Goal: Transaction & Acquisition: Purchase product/service

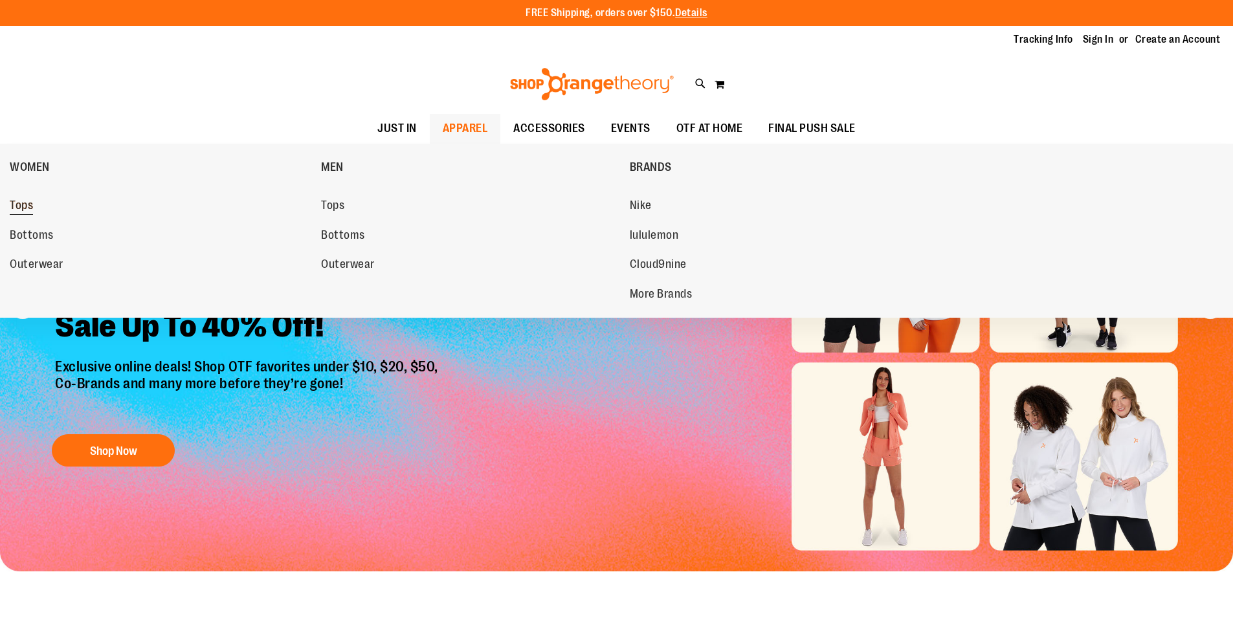
click at [13, 203] on span "Tops" at bounding box center [21, 207] width 23 height 16
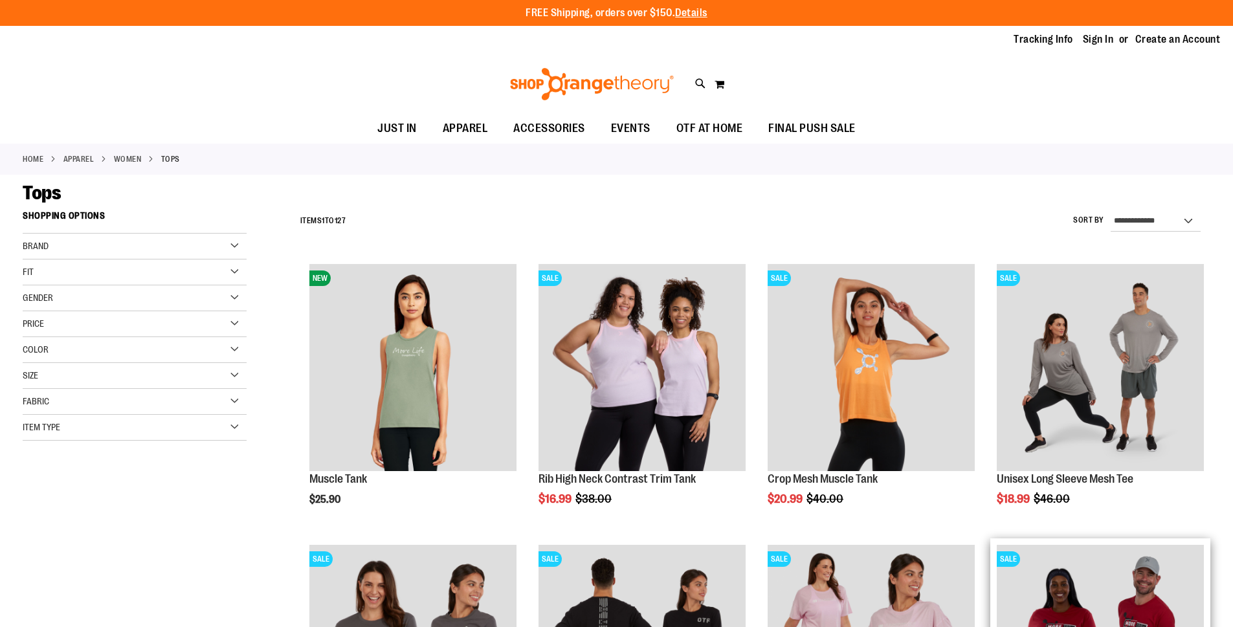
scroll to position [323, 0]
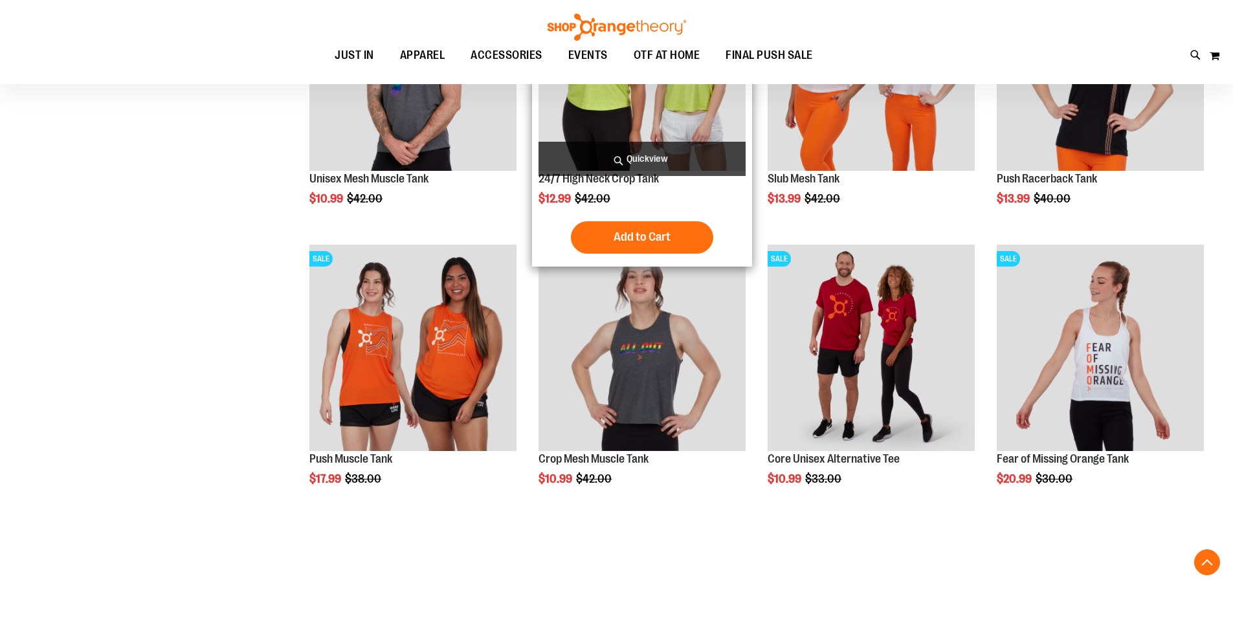
scroll to position [1424, 0]
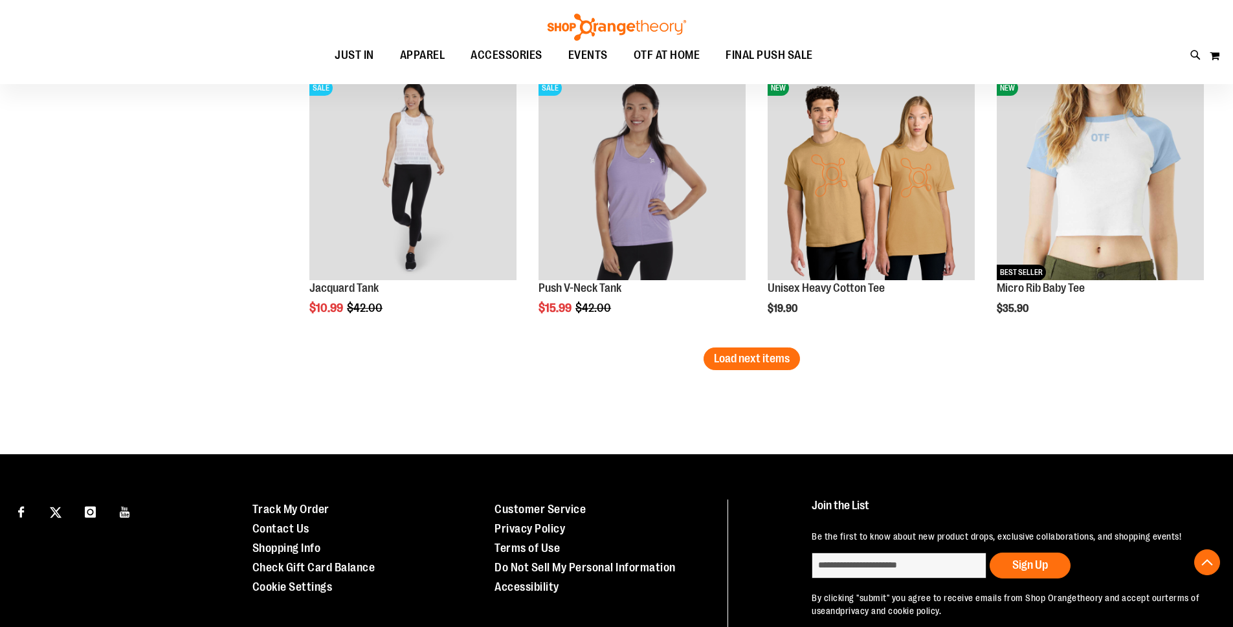
scroll to position [2460, 0]
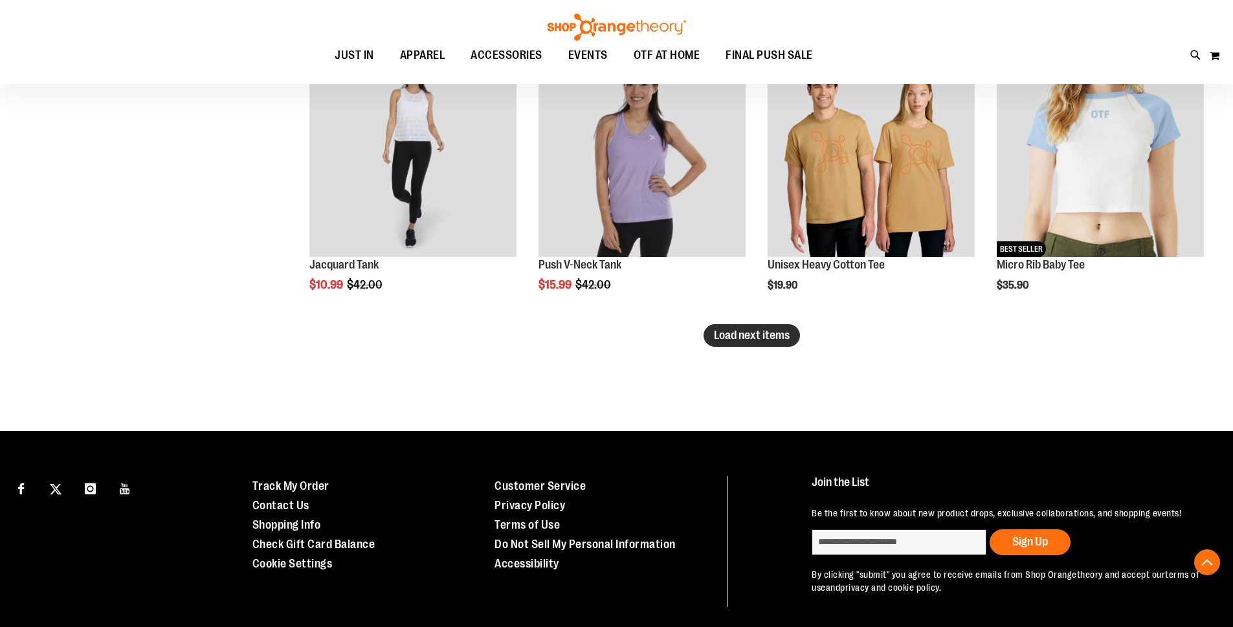
click at [767, 337] on span "Load next items" at bounding box center [752, 335] width 76 height 13
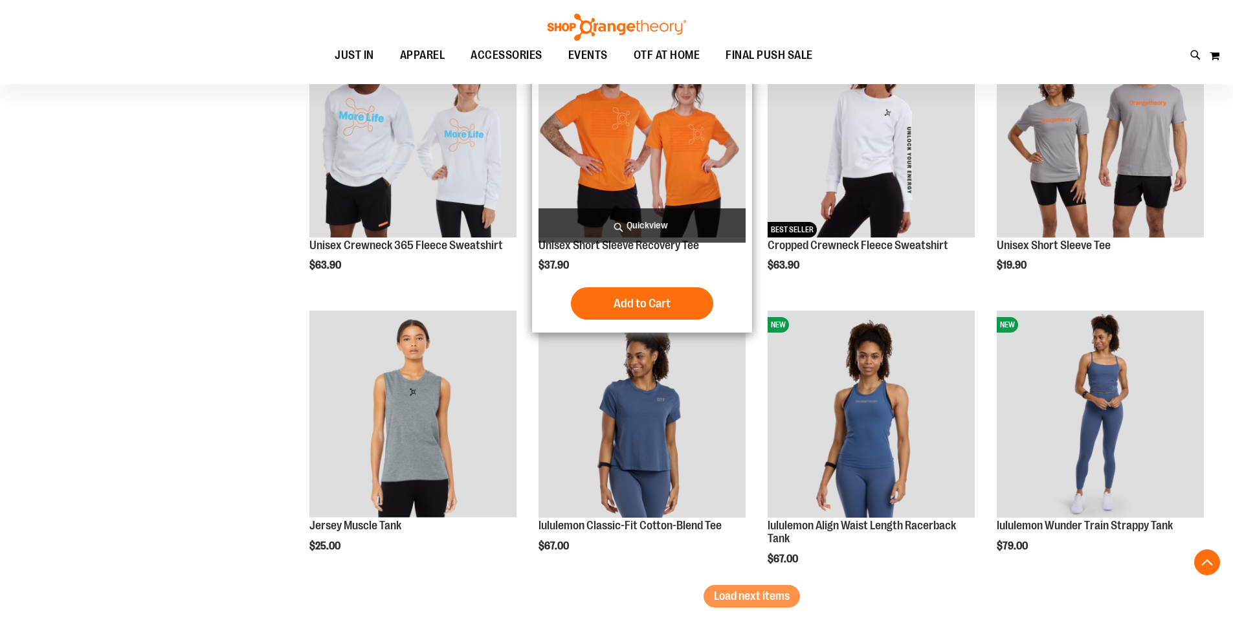
scroll to position [3042, 0]
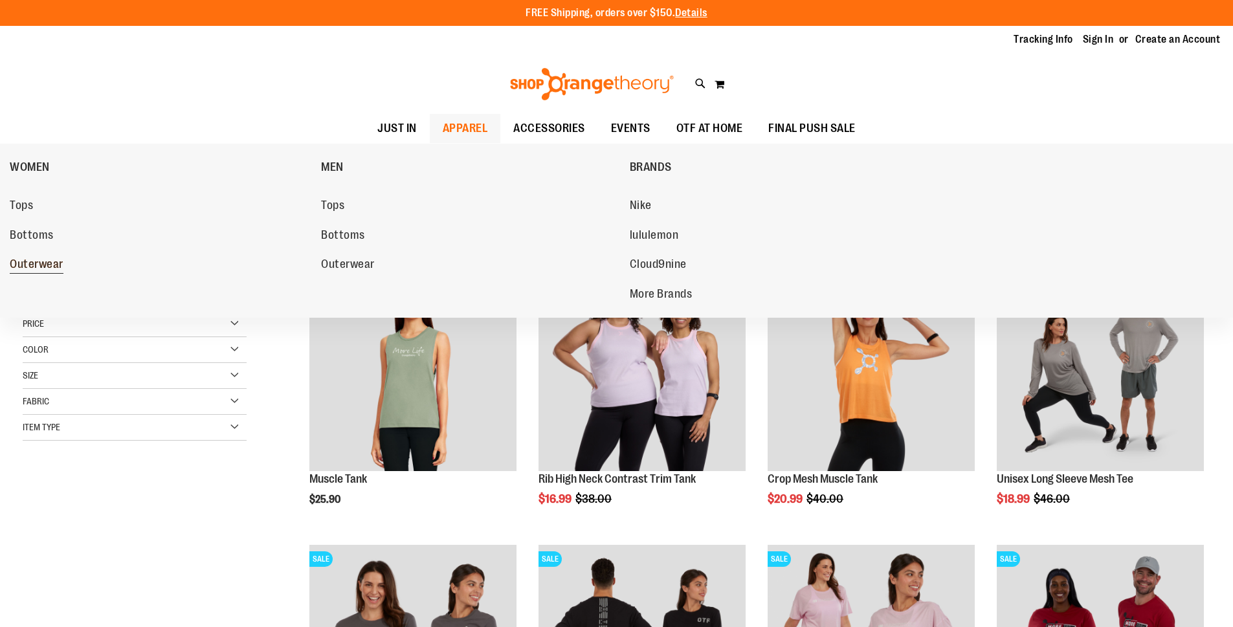
click at [41, 268] on span "Outerwear" at bounding box center [37, 266] width 54 height 16
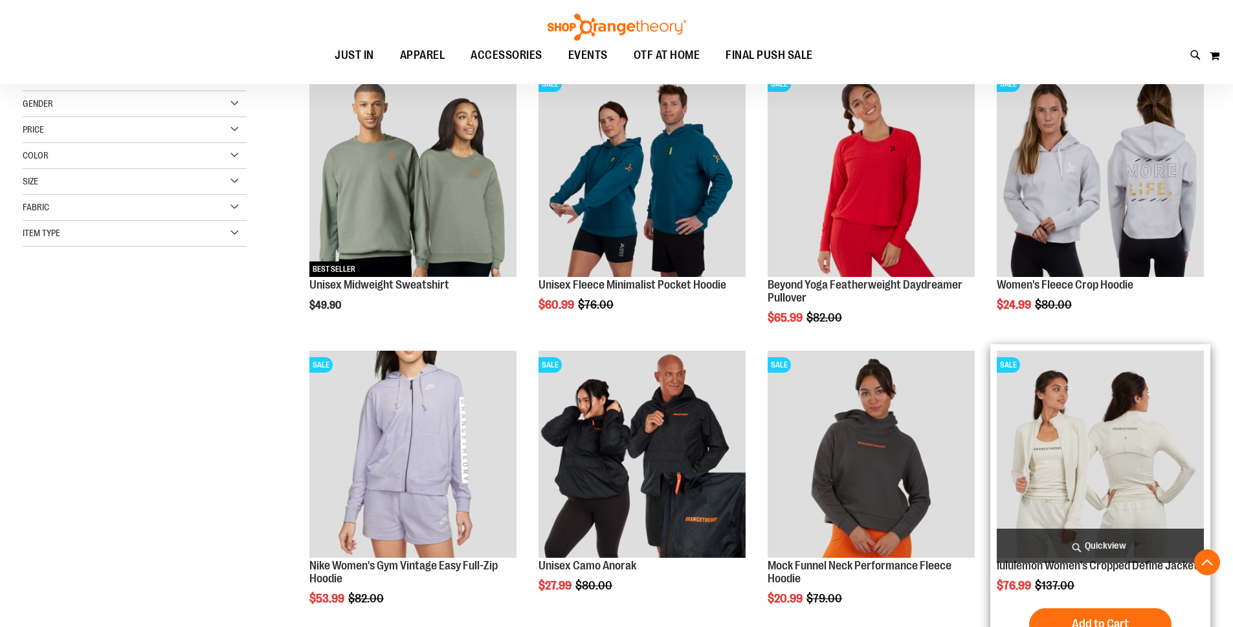
scroll to position [258, 0]
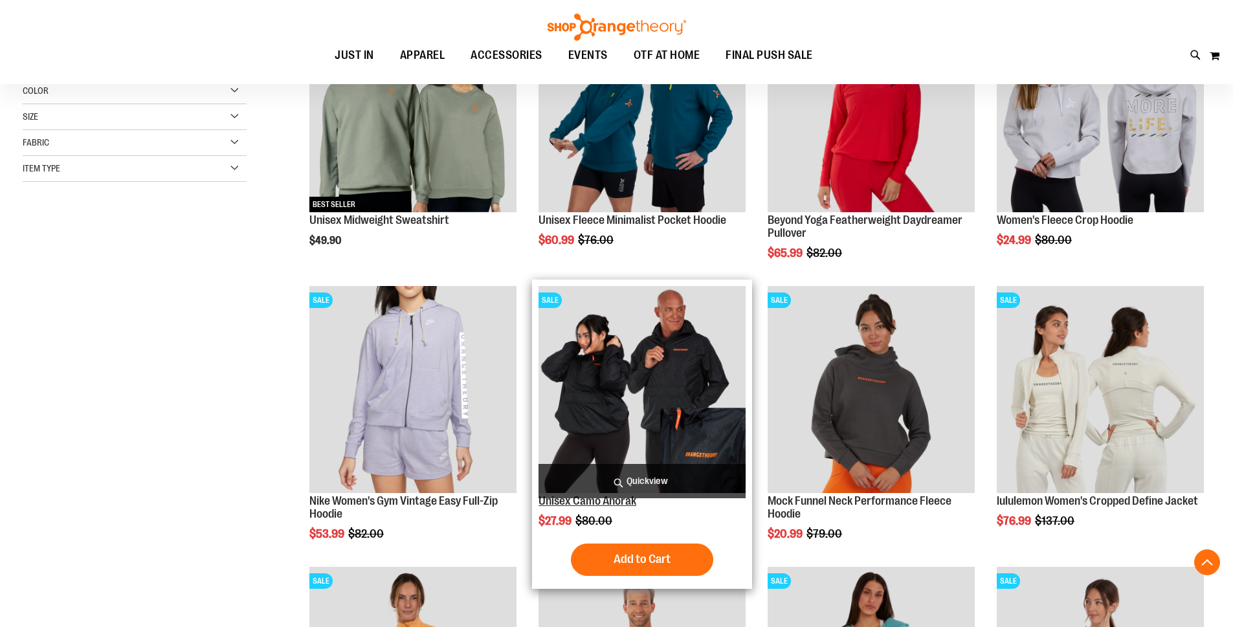
click at [586, 506] on link "Unisex Camo Anorak" at bounding box center [588, 501] width 98 height 13
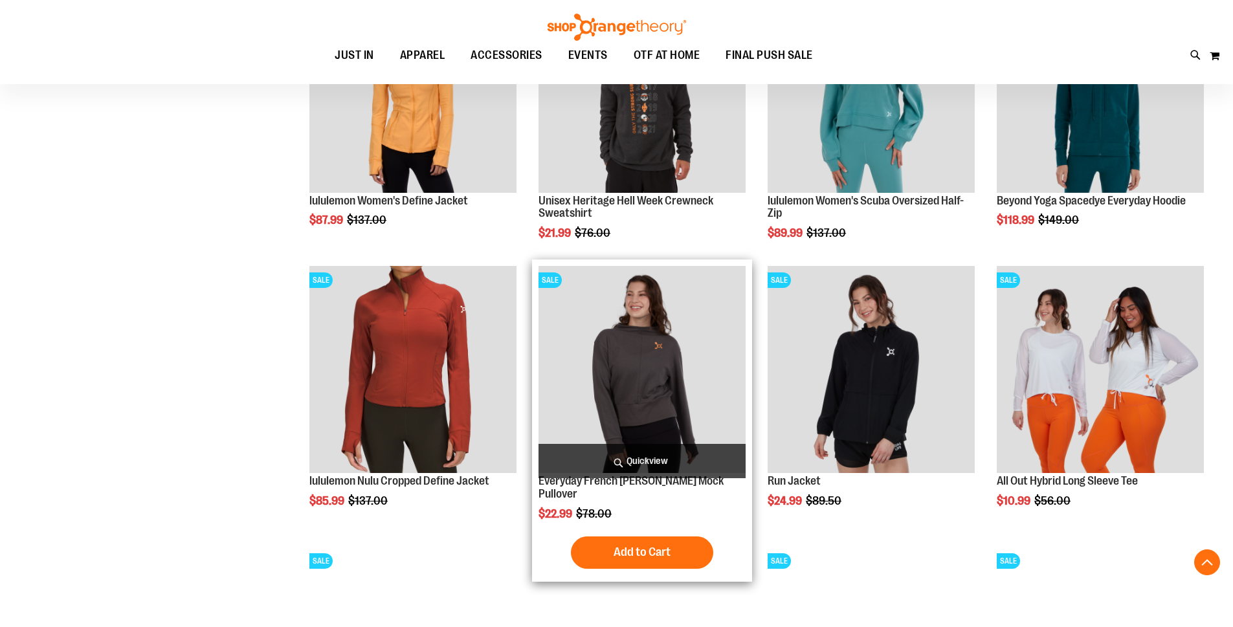
scroll to position [698, 0]
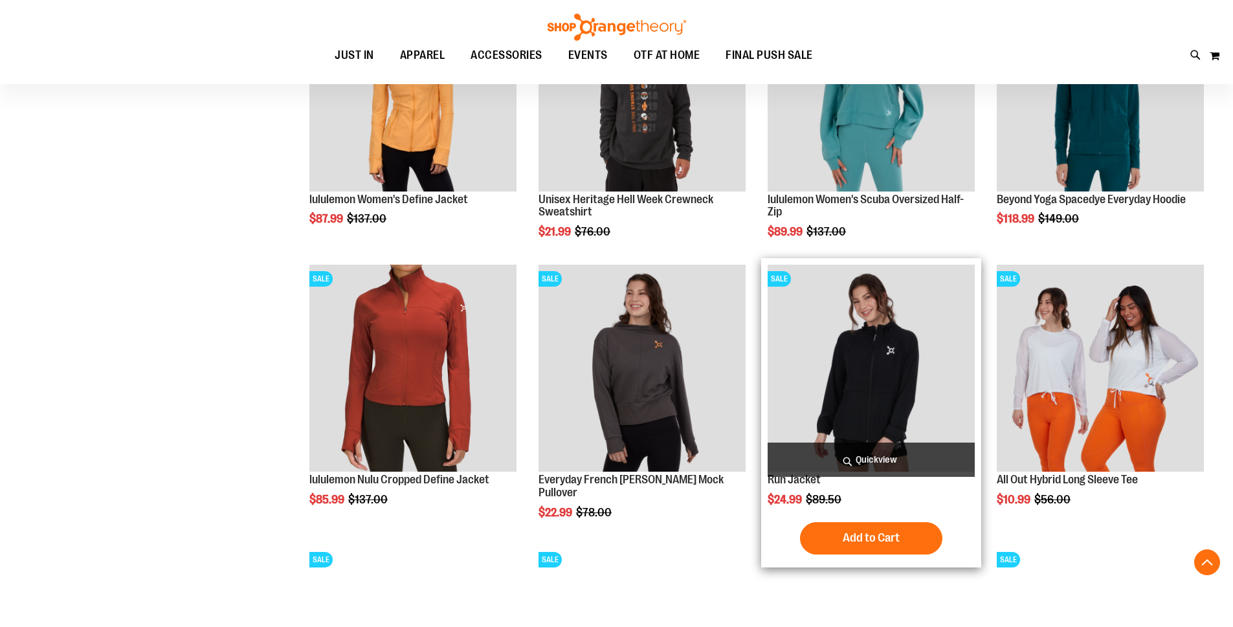
click at [821, 381] on img "product" at bounding box center [871, 368] width 207 height 207
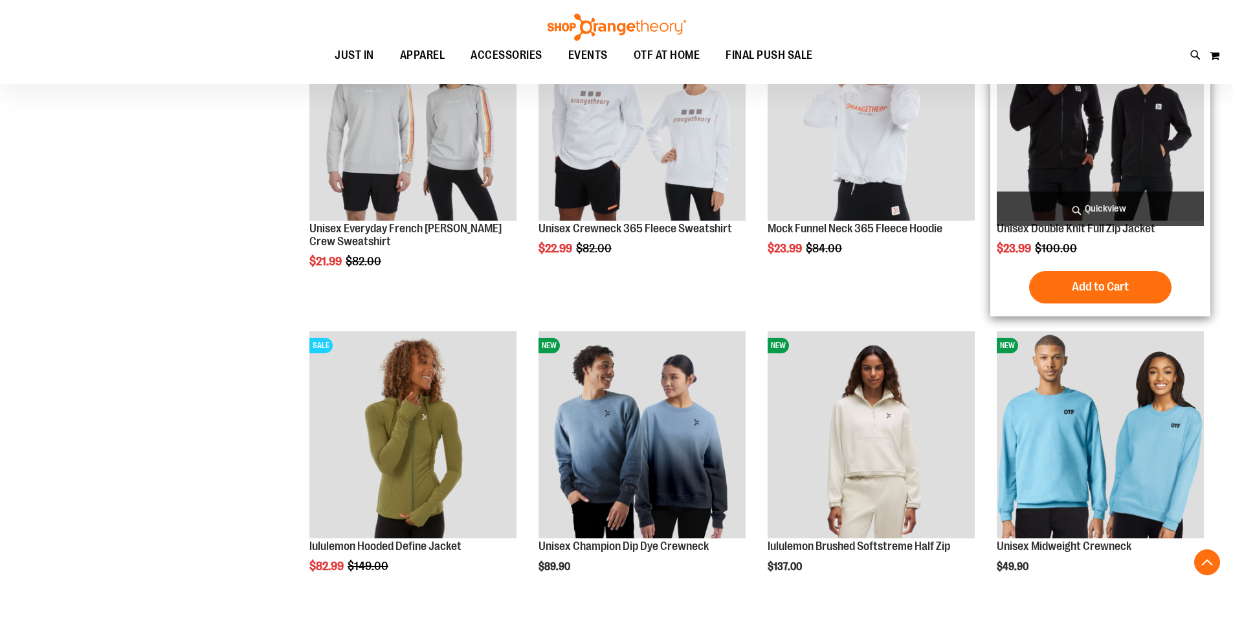
scroll to position [883, 0]
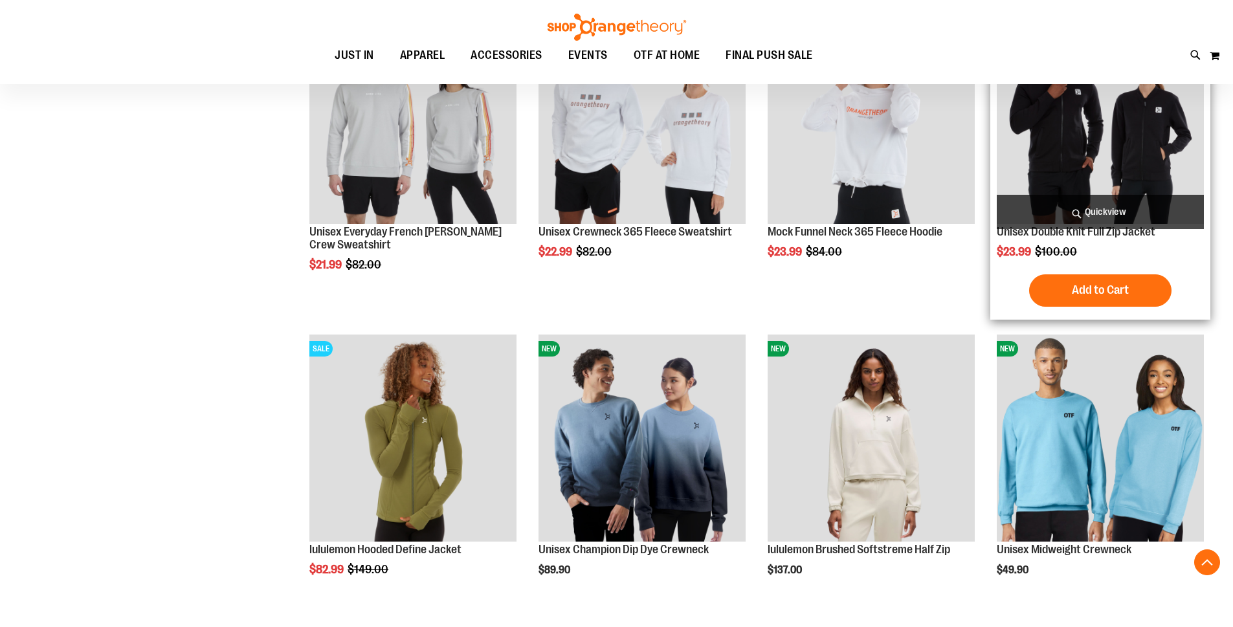
click at [1029, 138] on img "product" at bounding box center [1100, 120] width 207 height 207
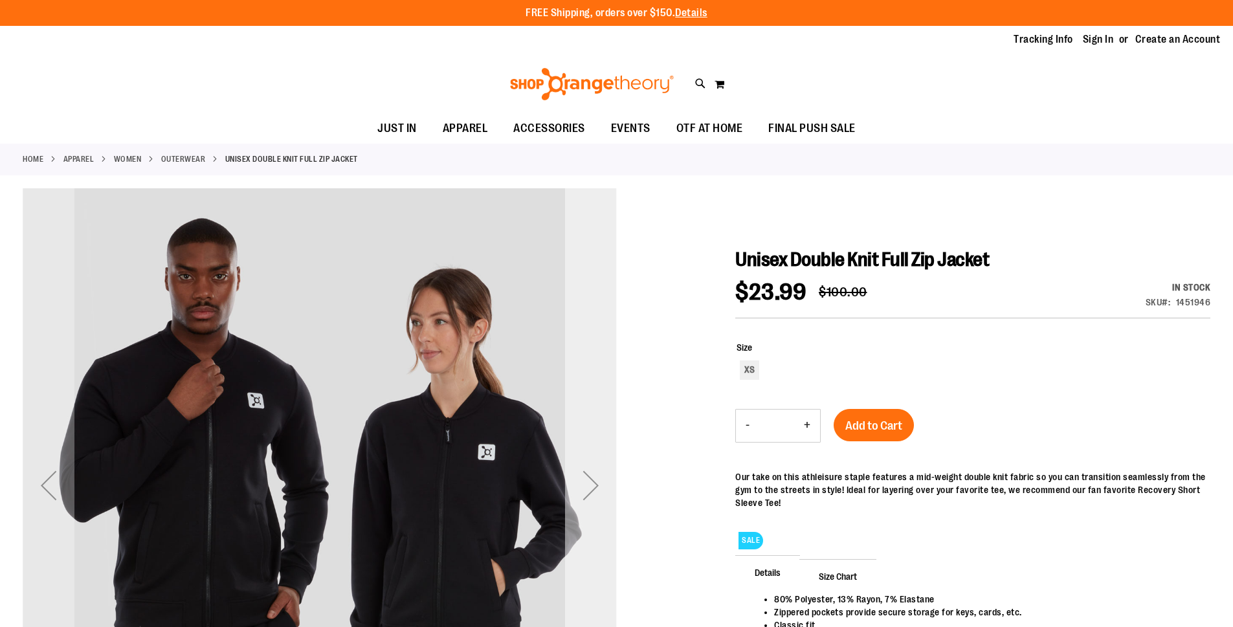
click at [580, 327] on div "Next" at bounding box center [591, 485] width 52 height 594
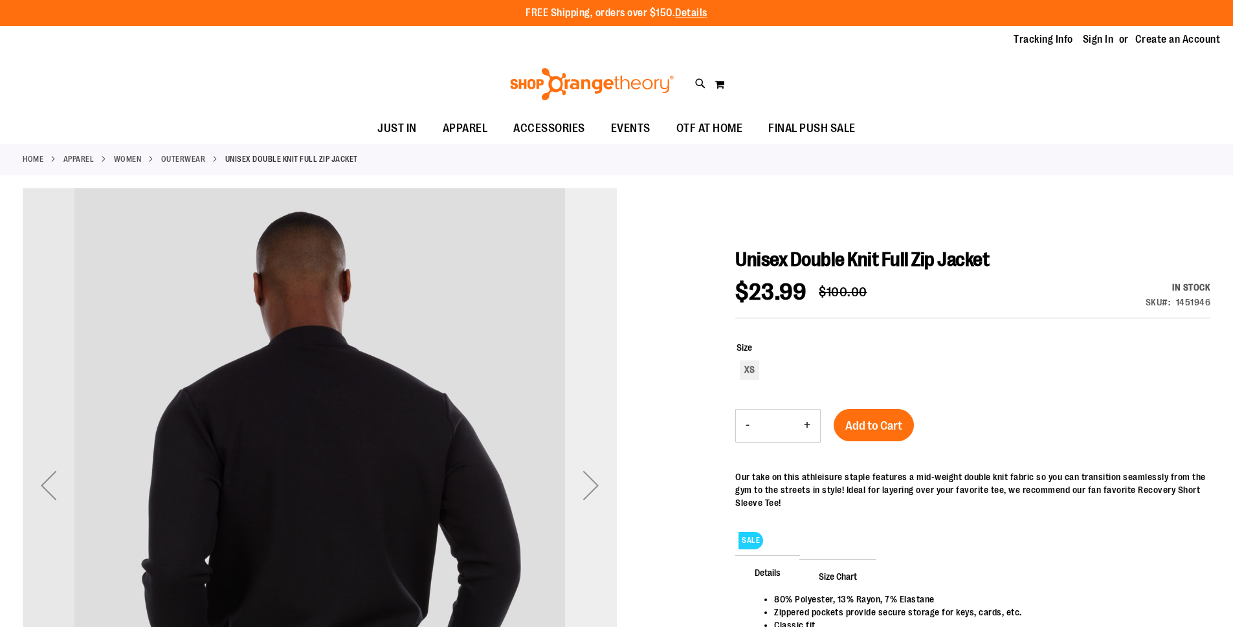
click at [581, 332] on div "Next" at bounding box center [591, 485] width 52 height 594
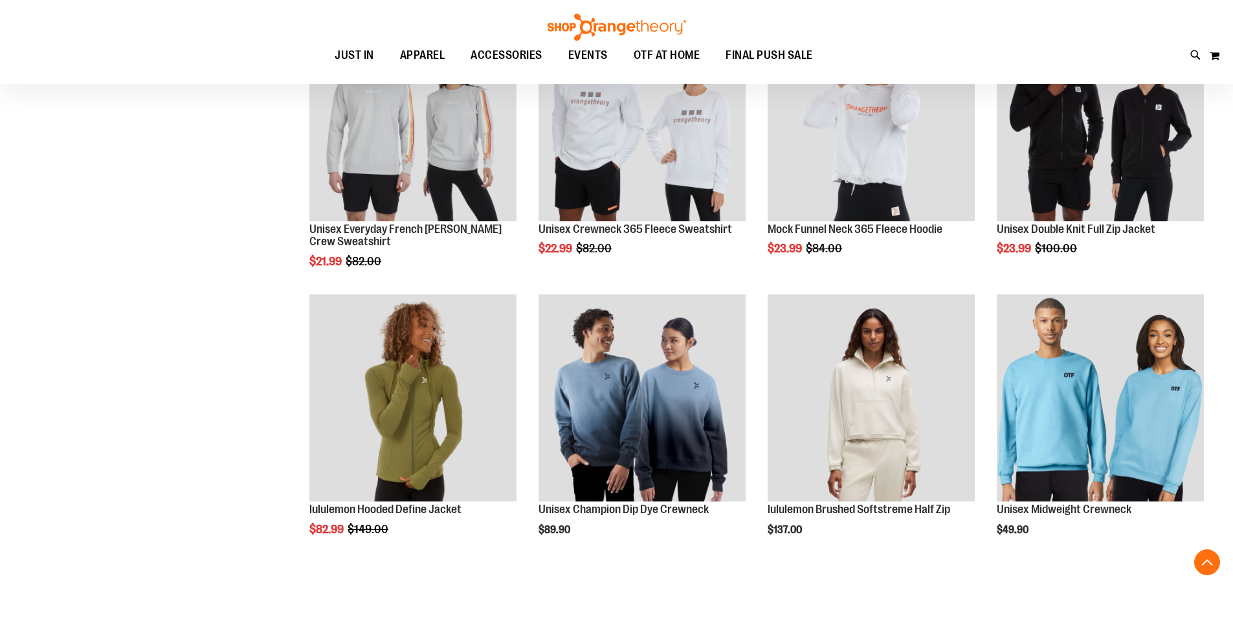
scroll to position [883, 0]
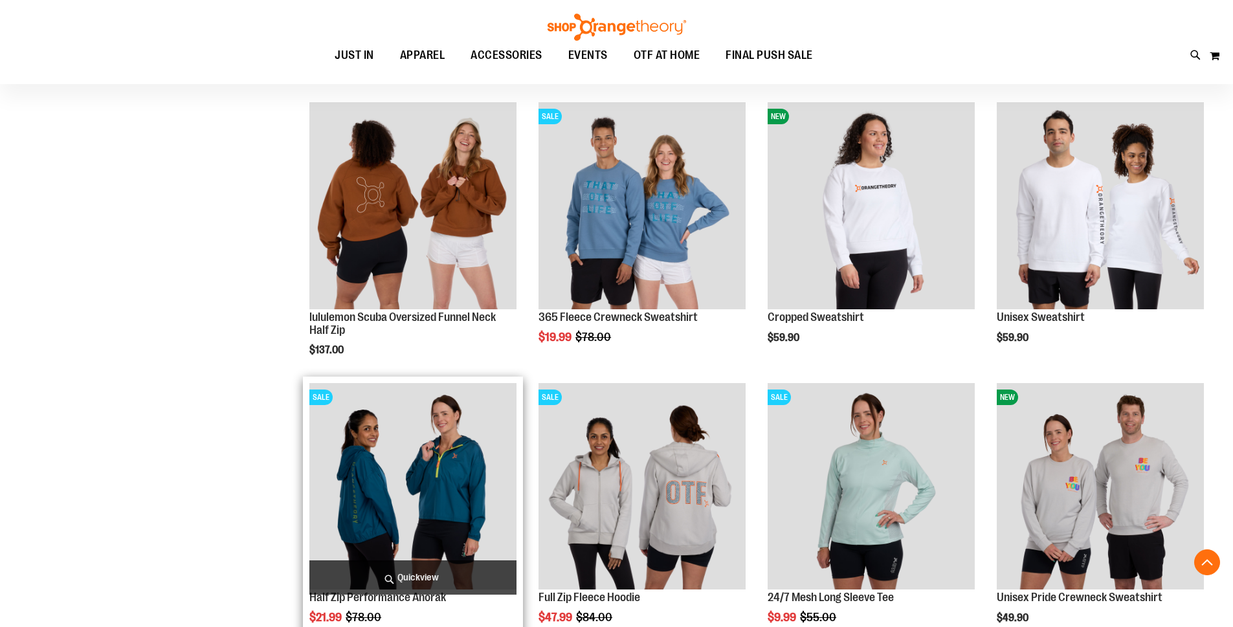
scroll to position [2177, 0]
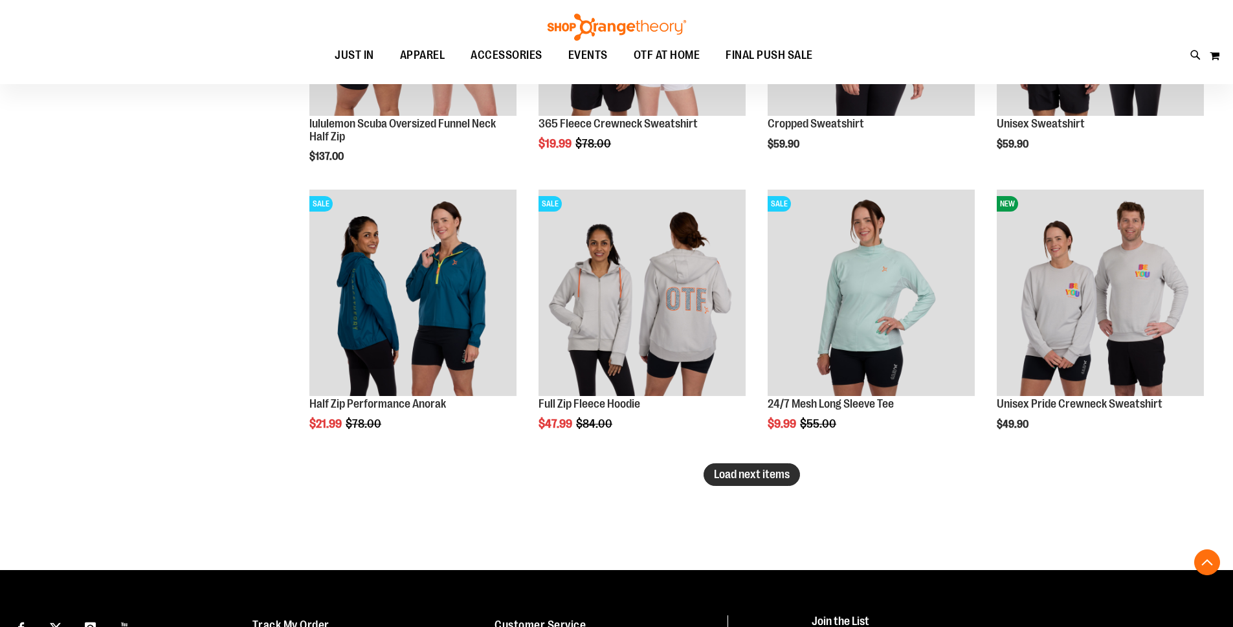
click at [759, 477] on span "Load next items" at bounding box center [752, 474] width 76 height 13
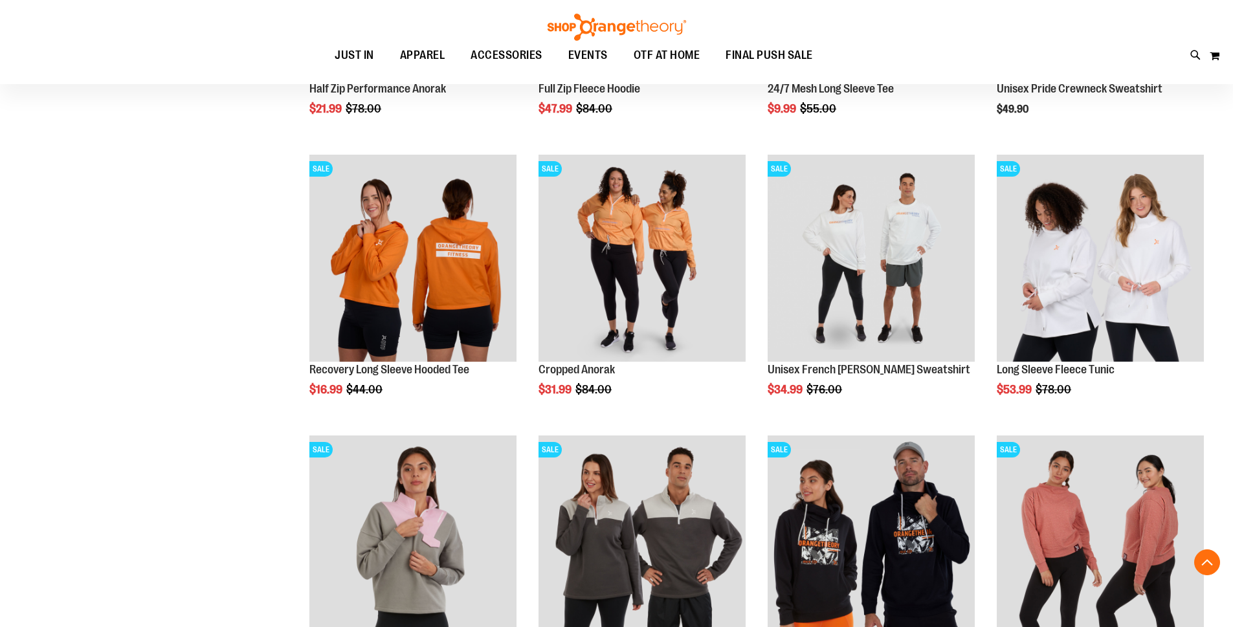
scroll to position [2631, 0]
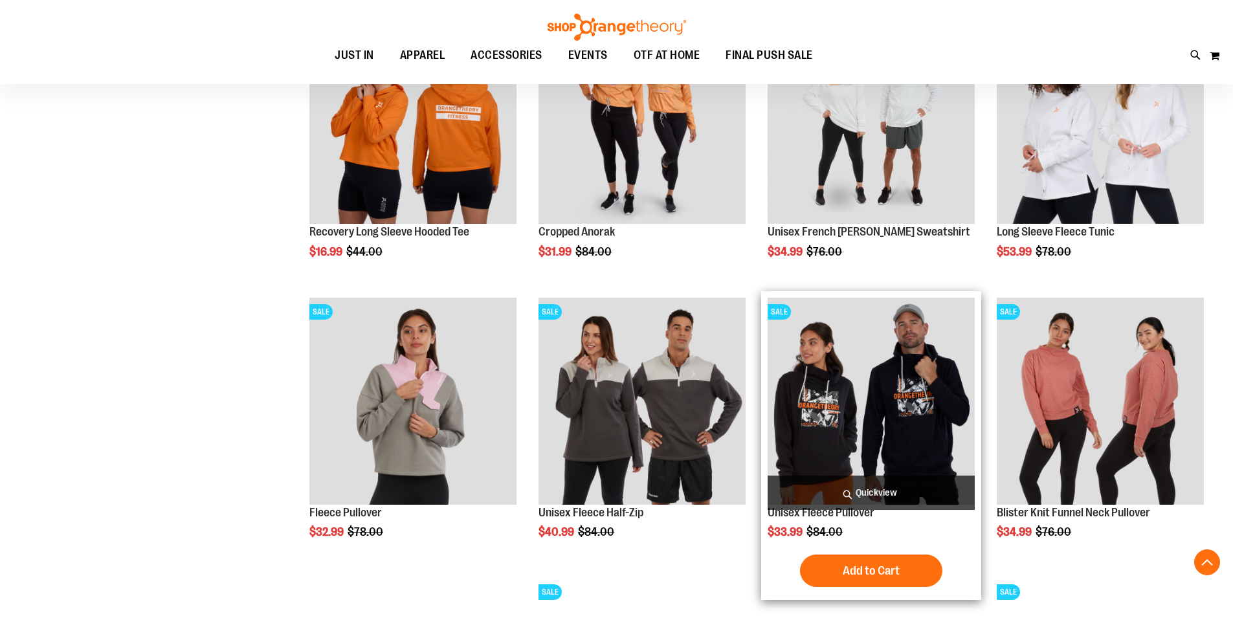
click at [908, 394] on img "product" at bounding box center [871, 401] width 207 height 207
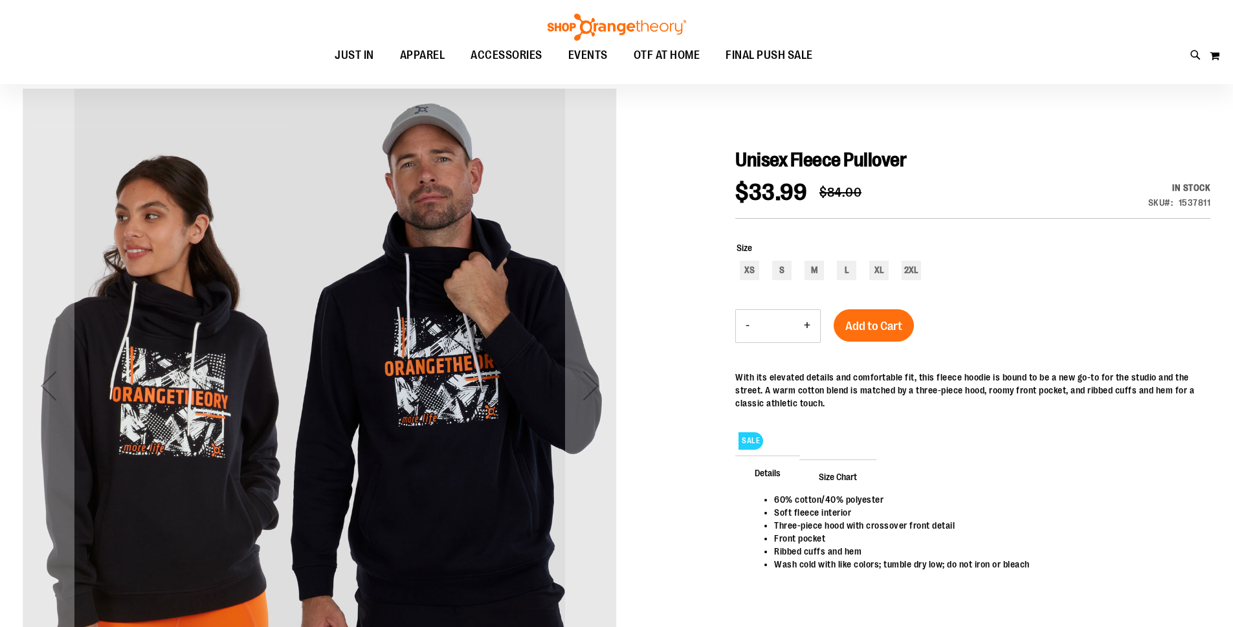
scroll to position [129, 0]
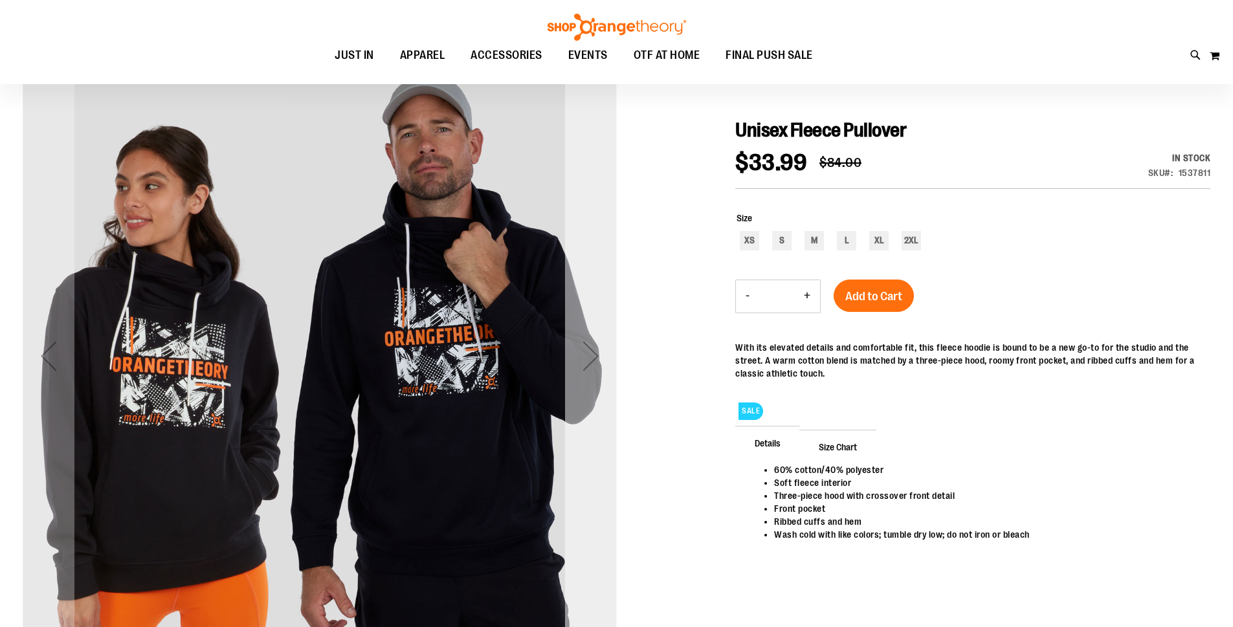
click at [601, 357] on div "Next" at bounding box center [591, 356] width 52 height 52
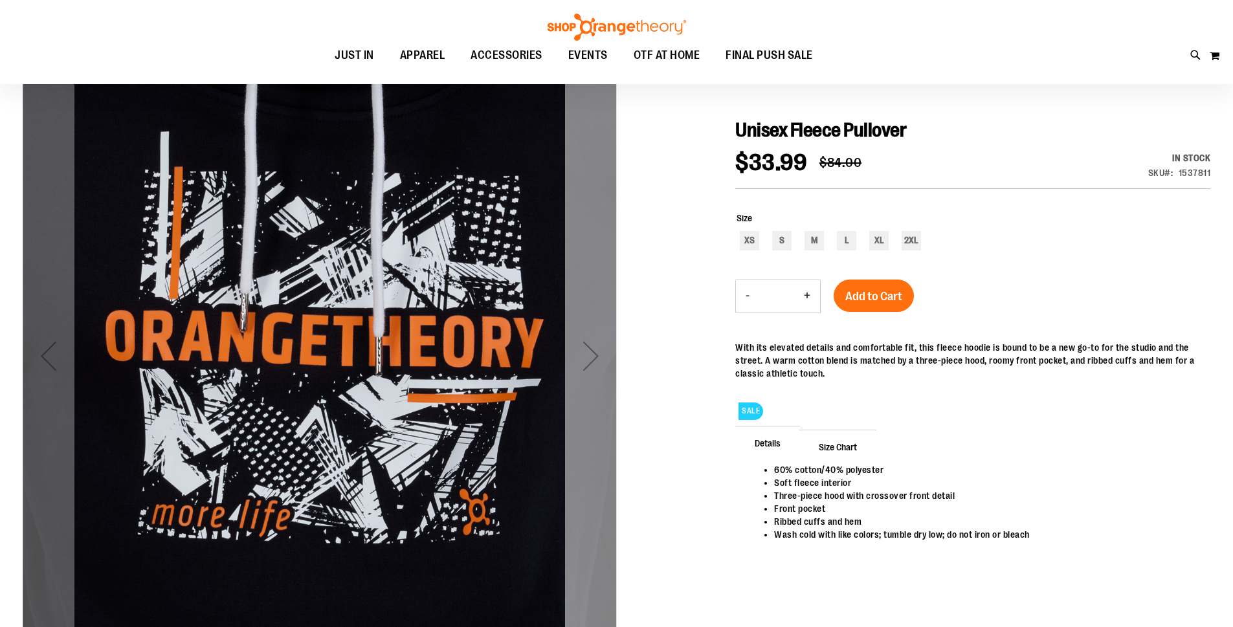
click at [601, 357] on div "Next" at bounding box center [591, 356] width 52 height 52
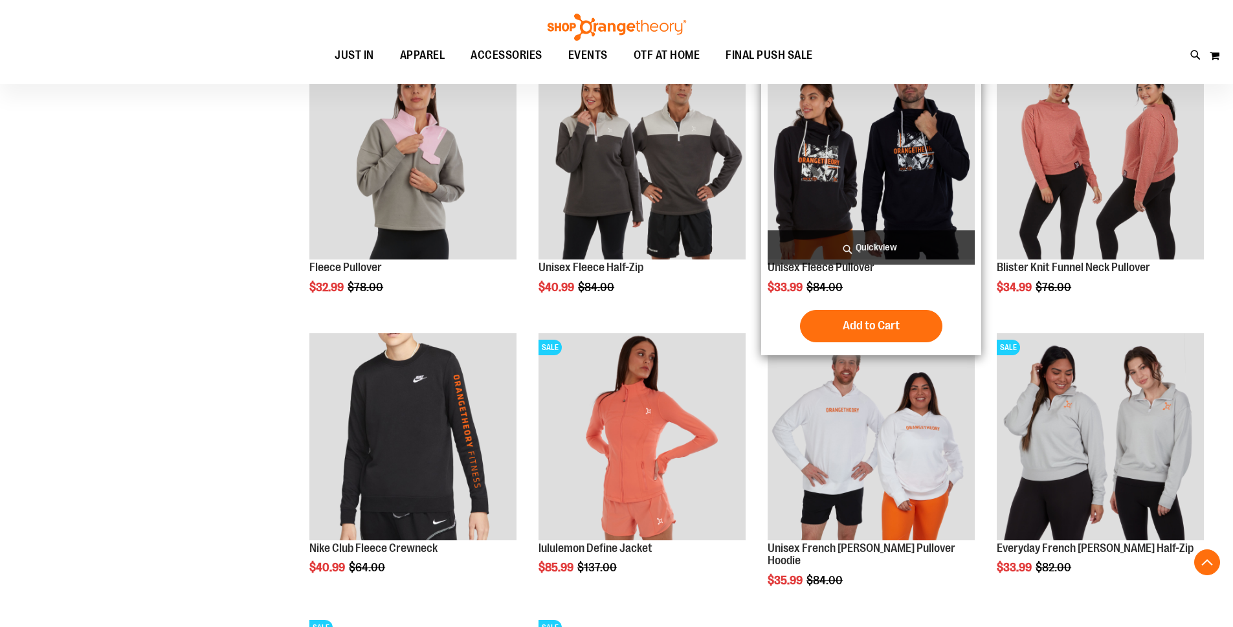
scroll to position [515, 0]
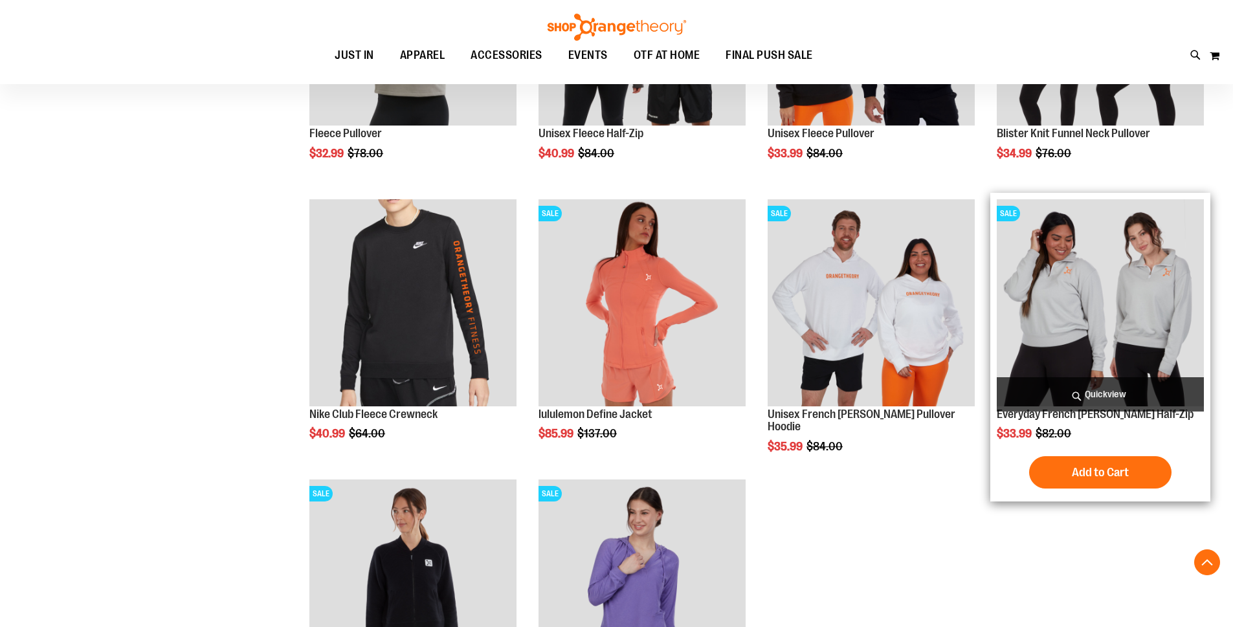
click at [1138, 311] on img "product" at bounding box center [1100, 302] width 207 height 207
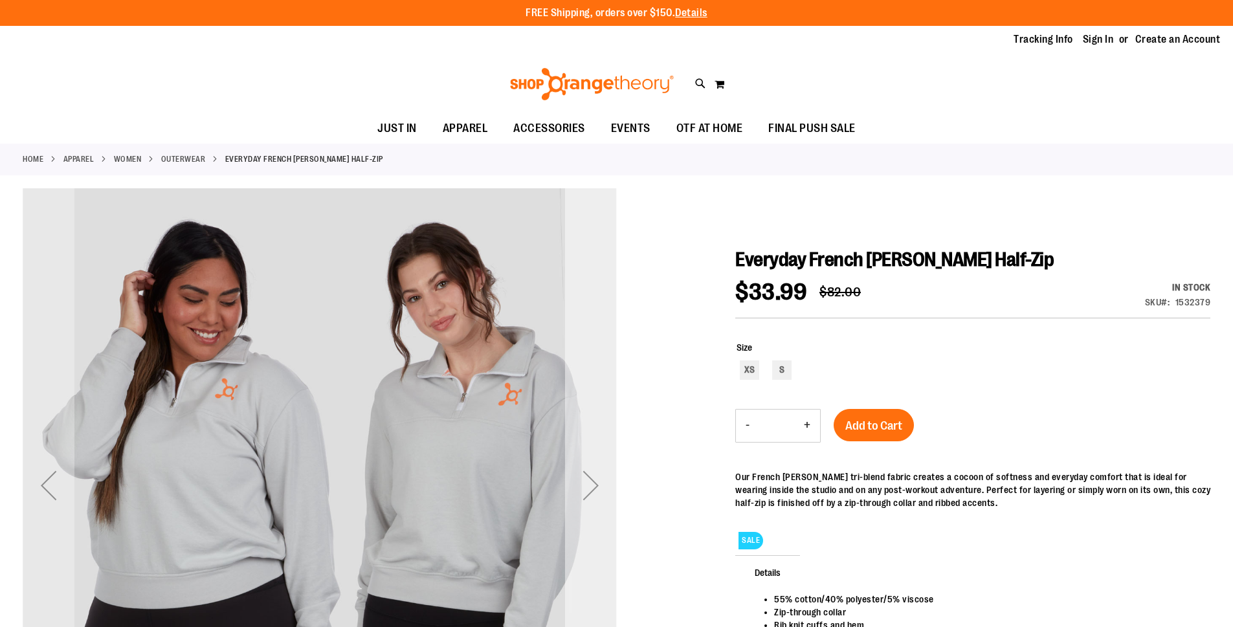
click at [598, 483] on div "Next" at bounding box center [591, 486] width 52 height 52
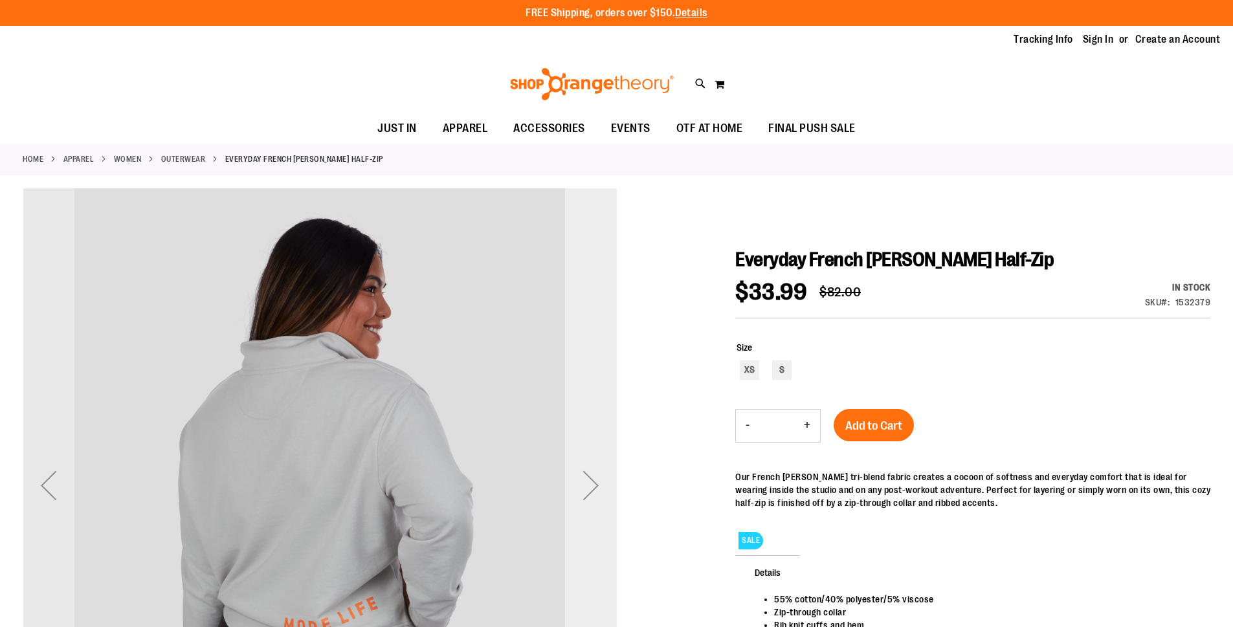
click at [598, 483] on div "Next" at bounding box center [591, 486] width 52 height 52
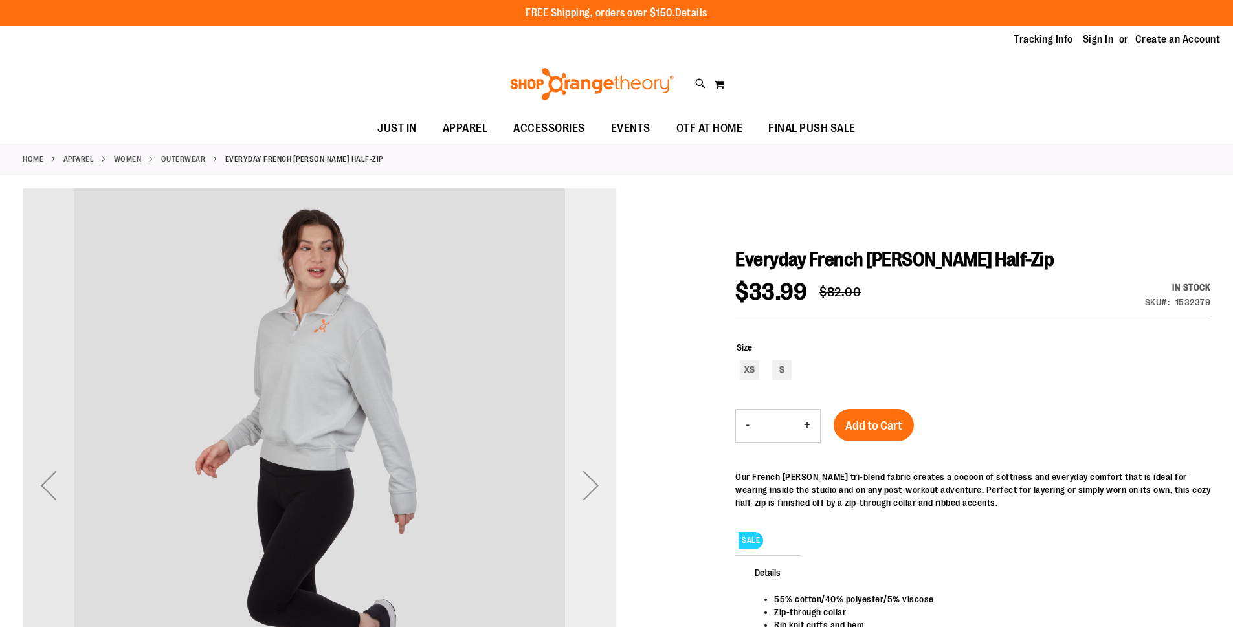
click at [598, 483] on div "Next" at bounding box center [591, 486] width 52 height 52
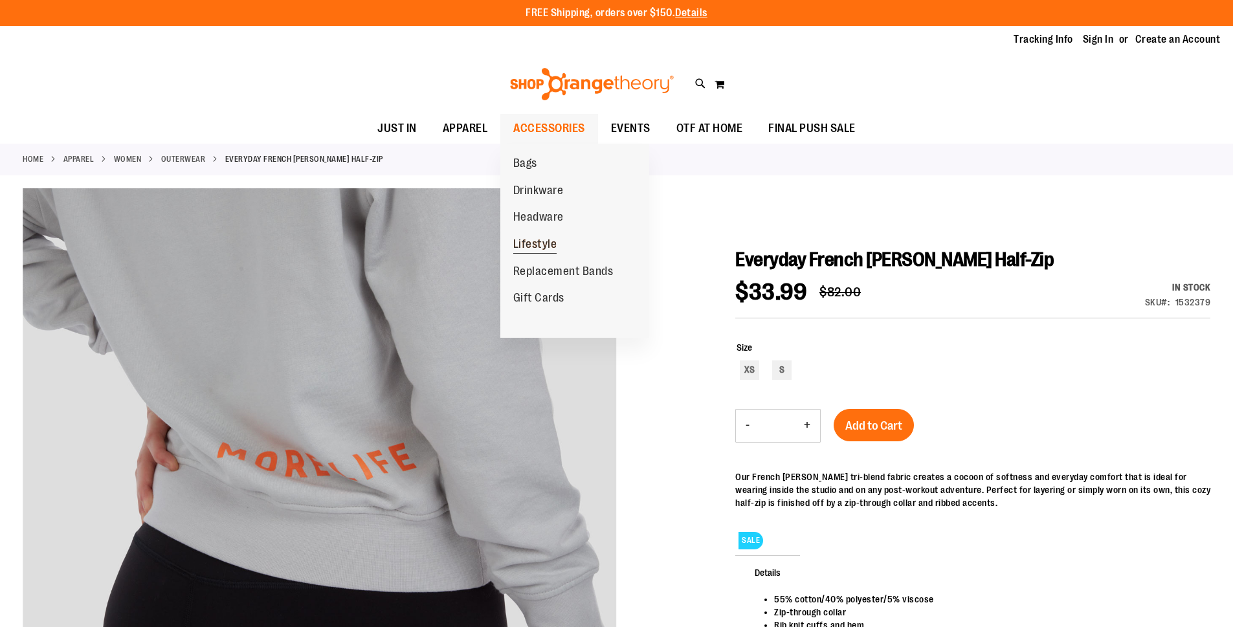
click at [530, 241] on span "Lifestyle" at bounding box center [535, 246] width 44 height 16
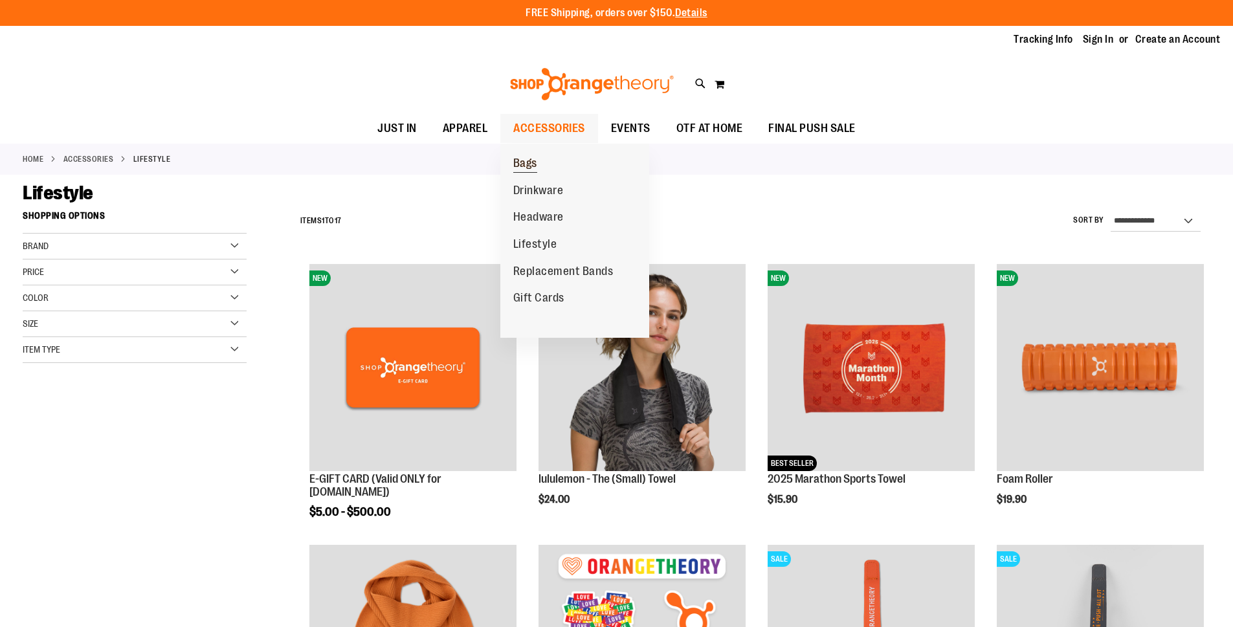
click at [536, 161] on span "Bags" at bounding box center [525, 165] width 24 height 16
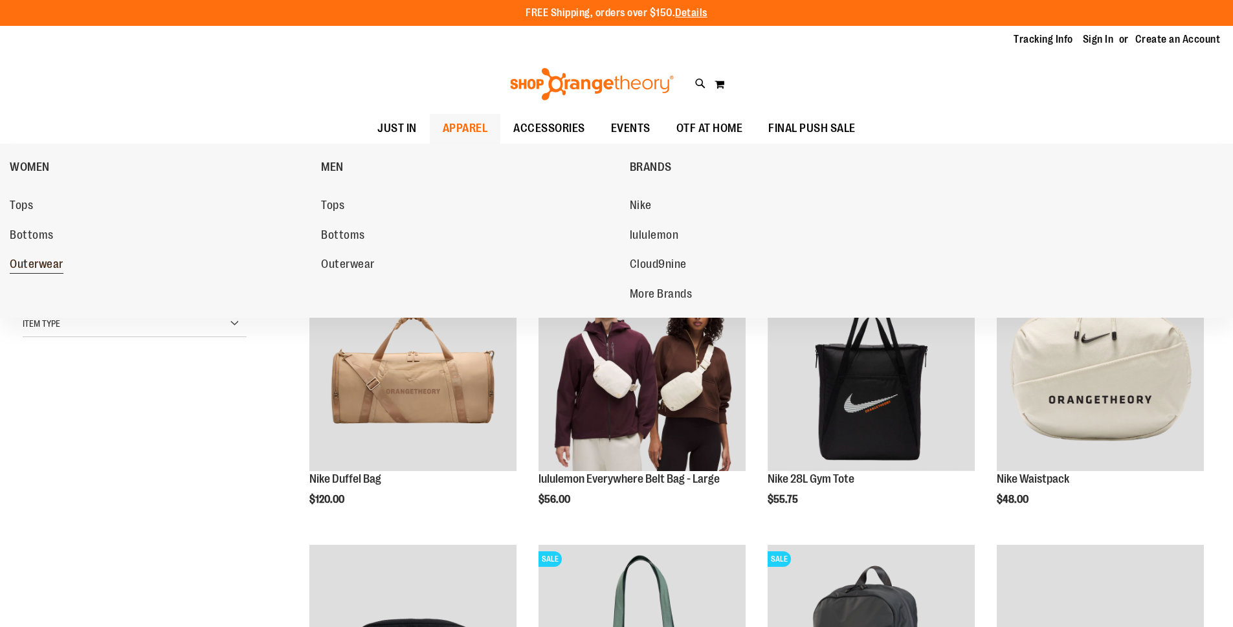
click at [30, 264] on span "Outerwear" at bounding box center [37, 266] width 54 height 16
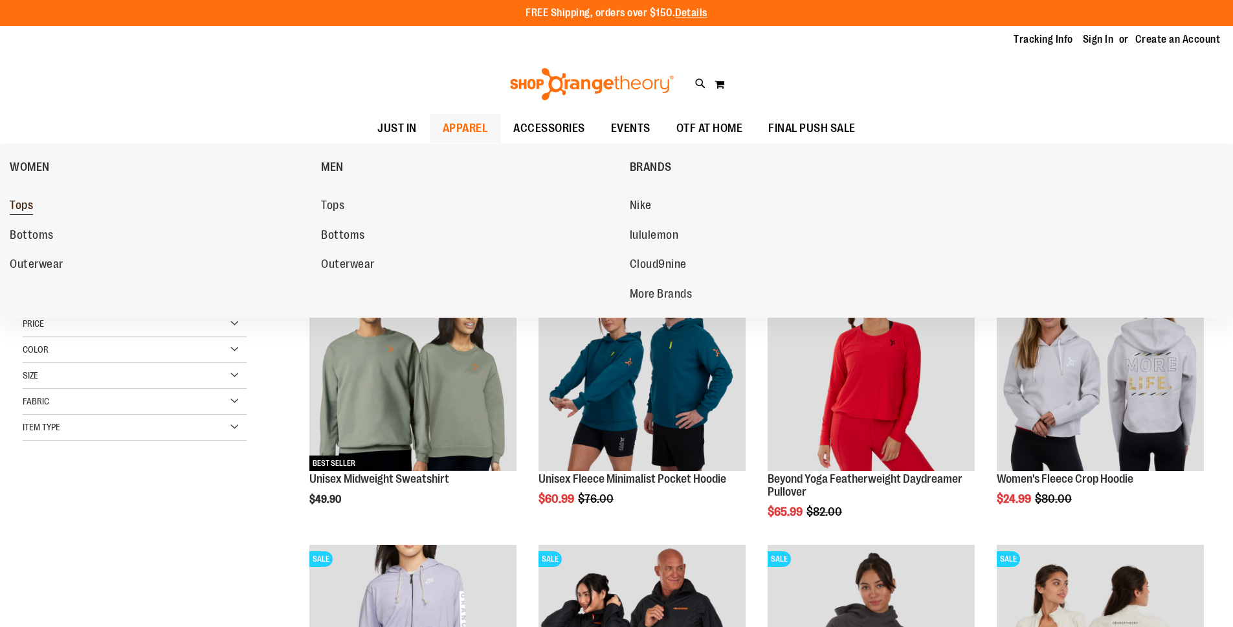
click at [28, 199] on span "Tops" at bounding box center [21, 207] width 23 height 16
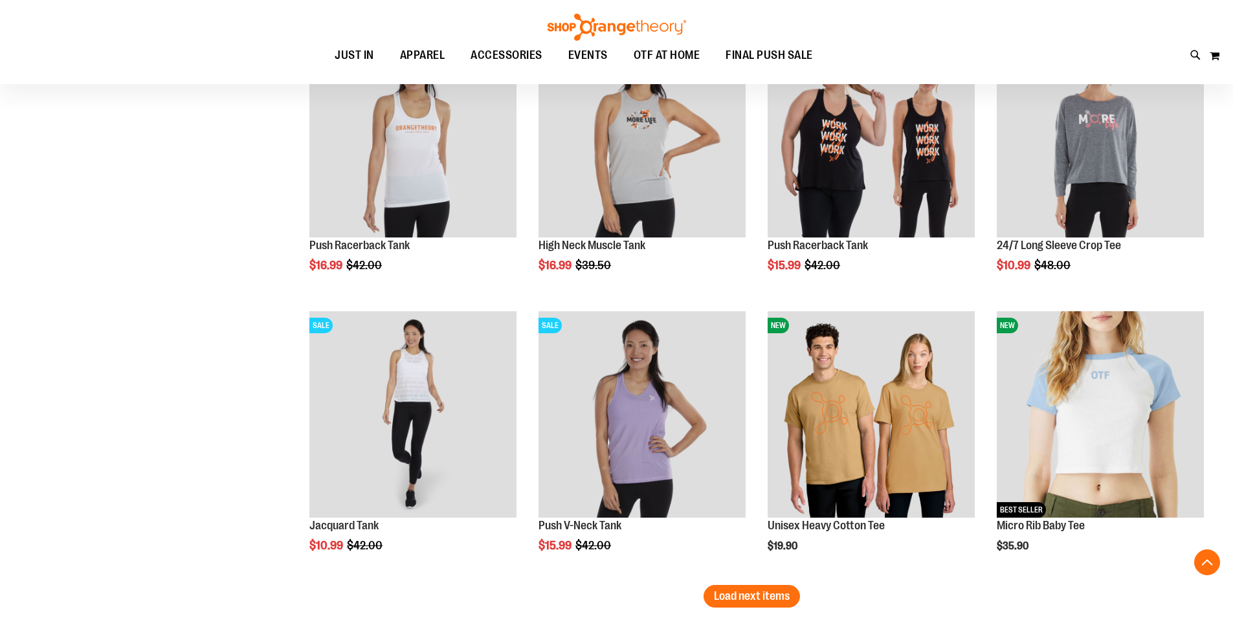
scroll to position [2366, 0]
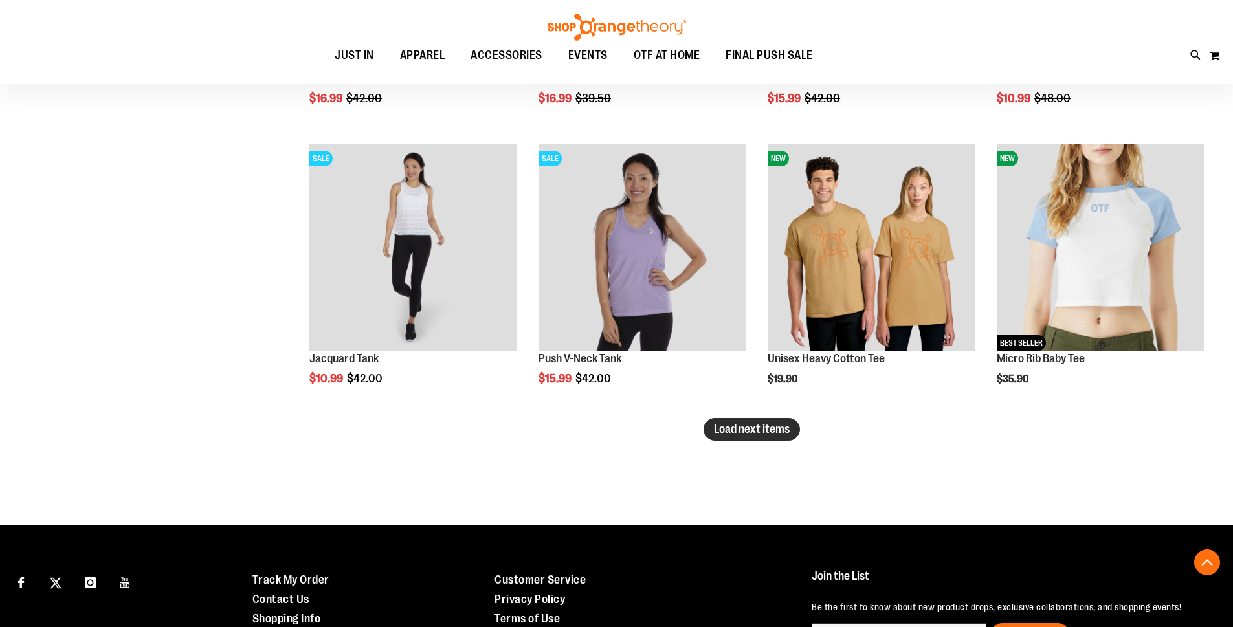
click at [719, 423] on span "Load next items" at bounding box center [752, 429] width 76 height 13
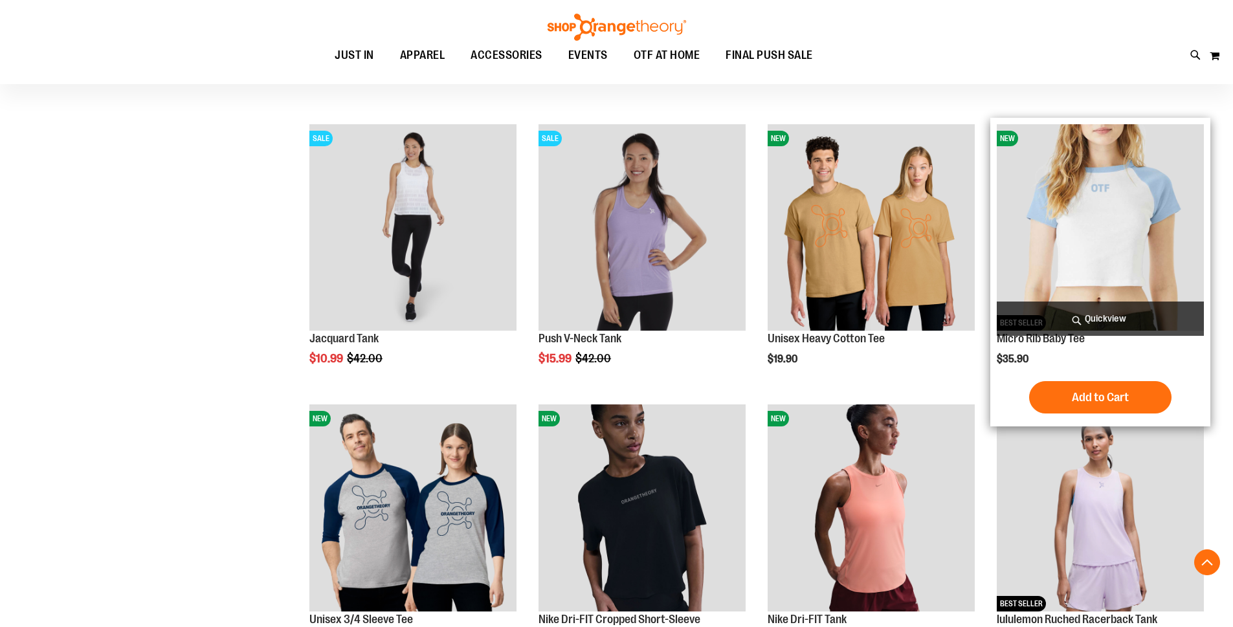
scroll to position [2366, 0]
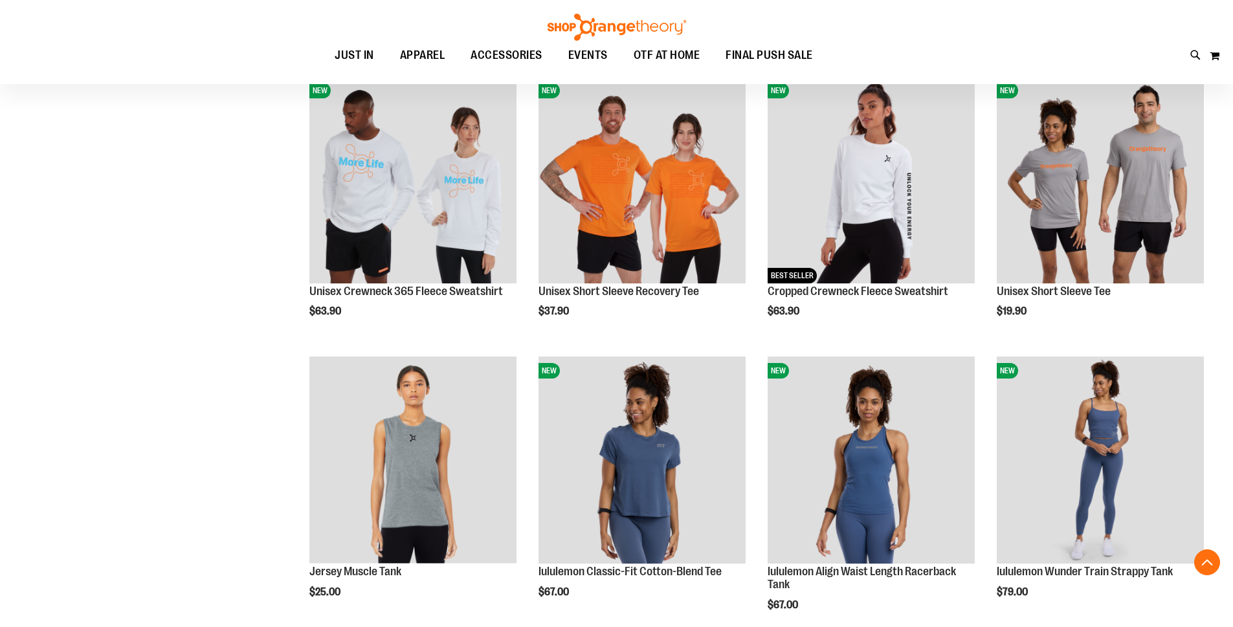
scroll to position [3143, 0]
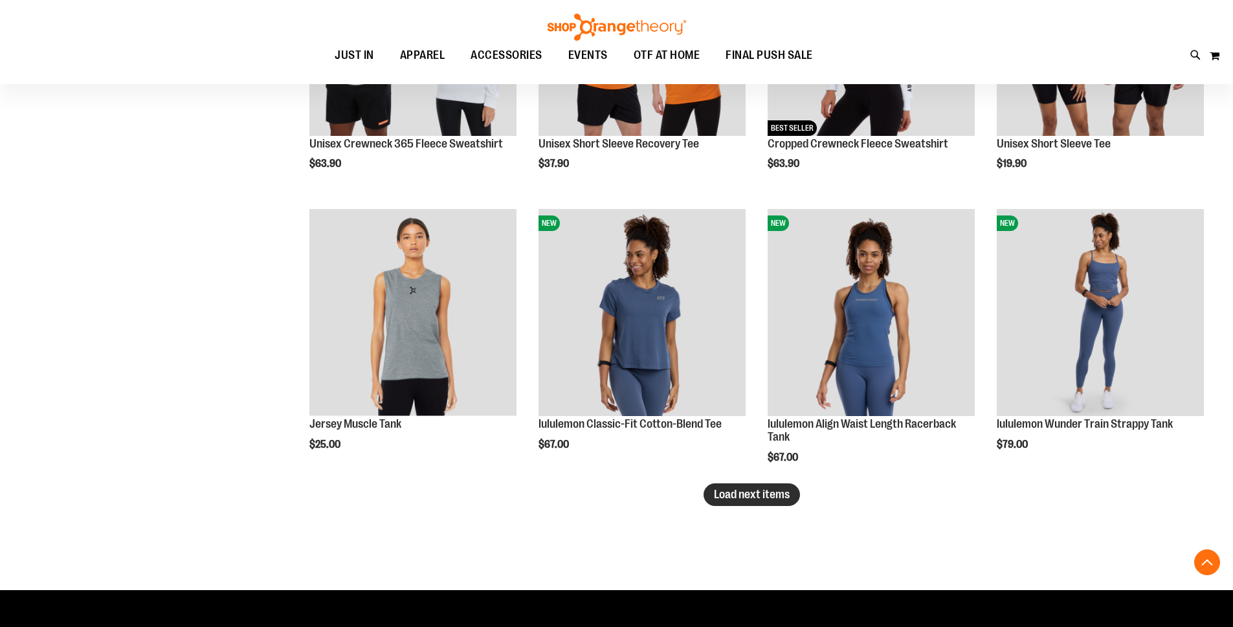
click at [714, 501] on button "Load next items" at bounding box center [752, 495] width 96 height 23
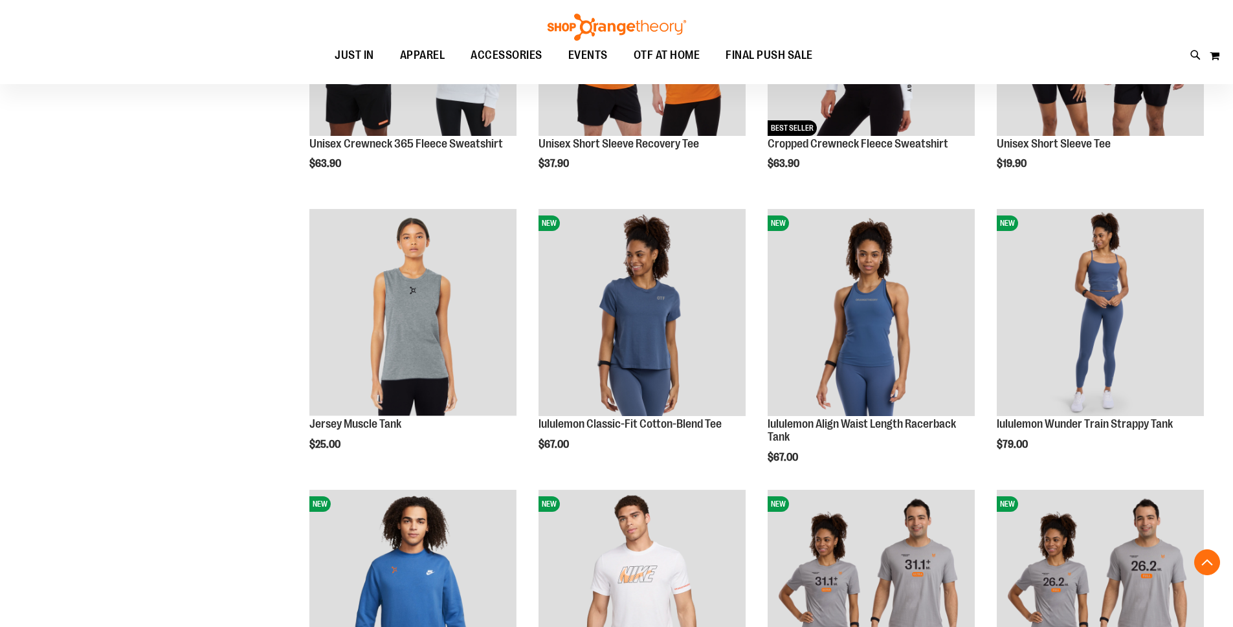
drag, startPoint x: 387, startPoint y: 344, endPoint x: 217, endPoint y: 327, distance: 171.1
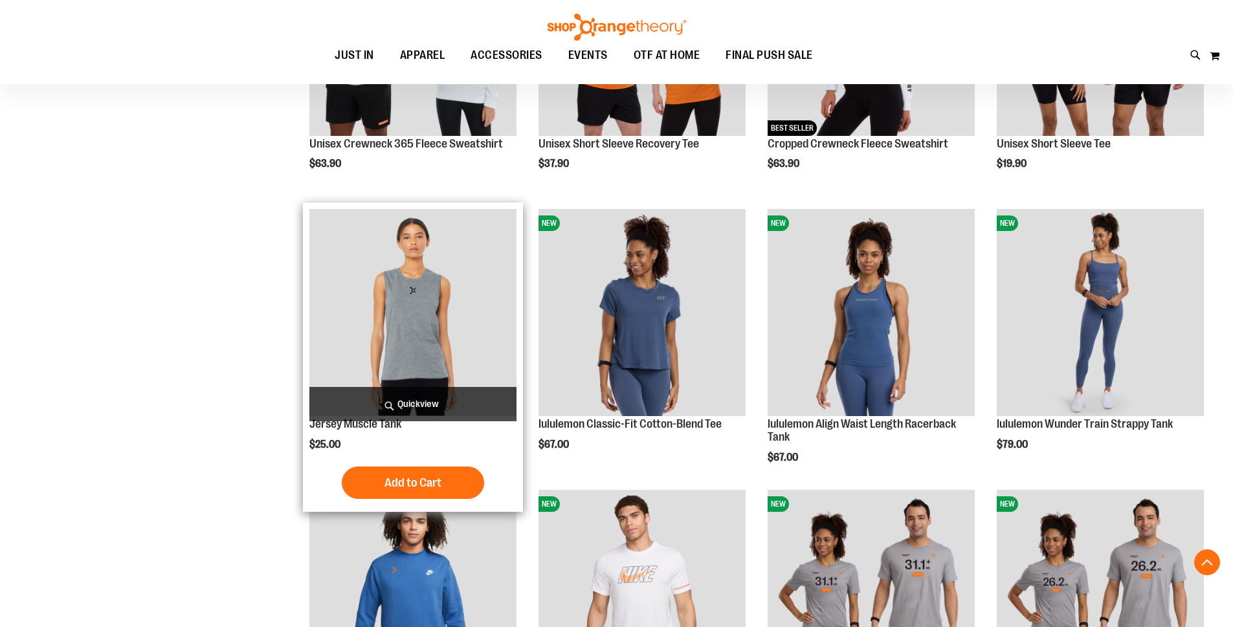
click at [408, 327] on img "product" at bounding box center [412, 312] width 207 height 207
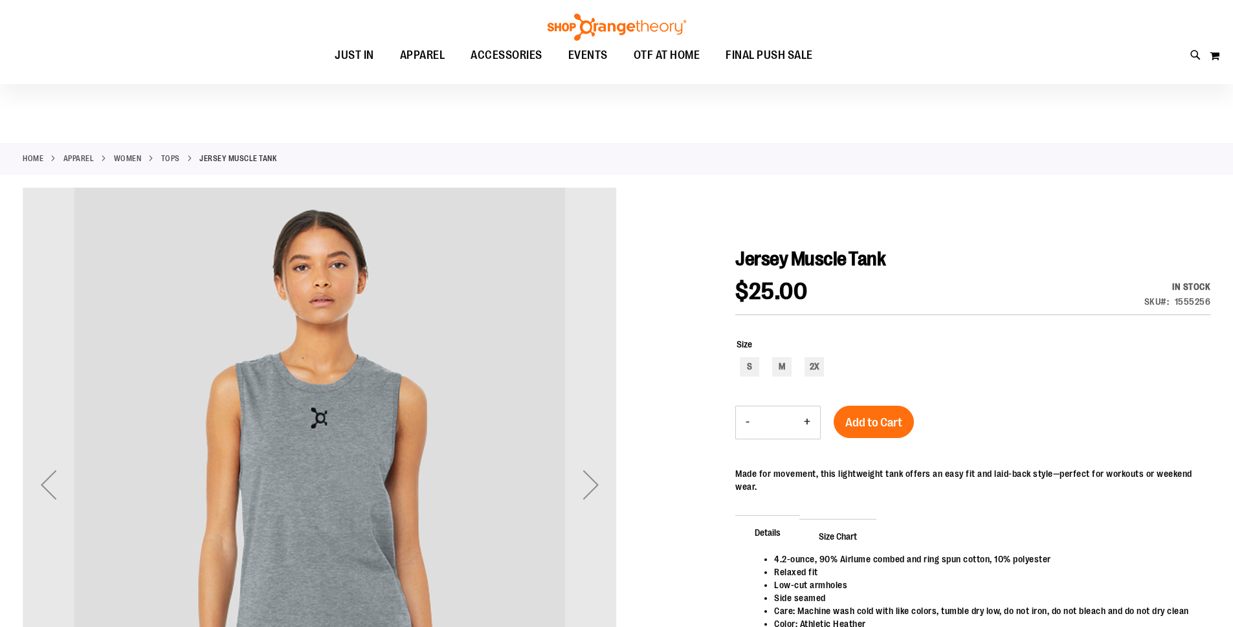
scroll to position [64, 0]
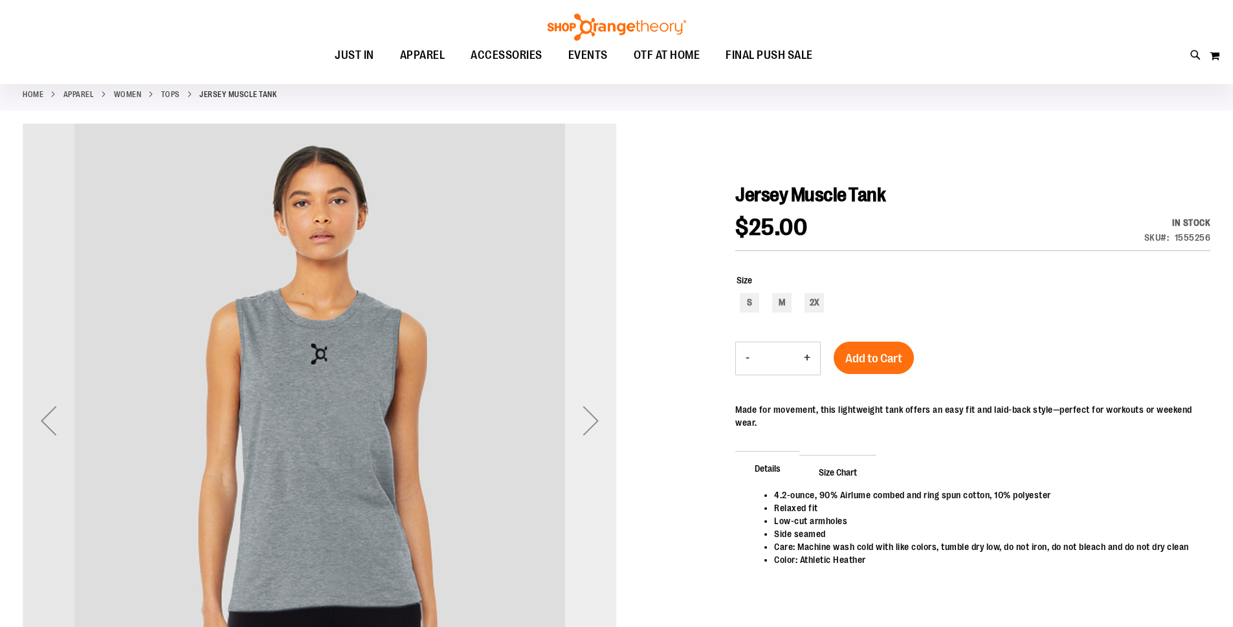
drag, startPoint x: 580, startPoint y: 345, endPoint x: 580, endPoint y: 332, distance: 12.9
click at [580, 355] on div "Next" at bounding box center [591, 421] width 52 height 594
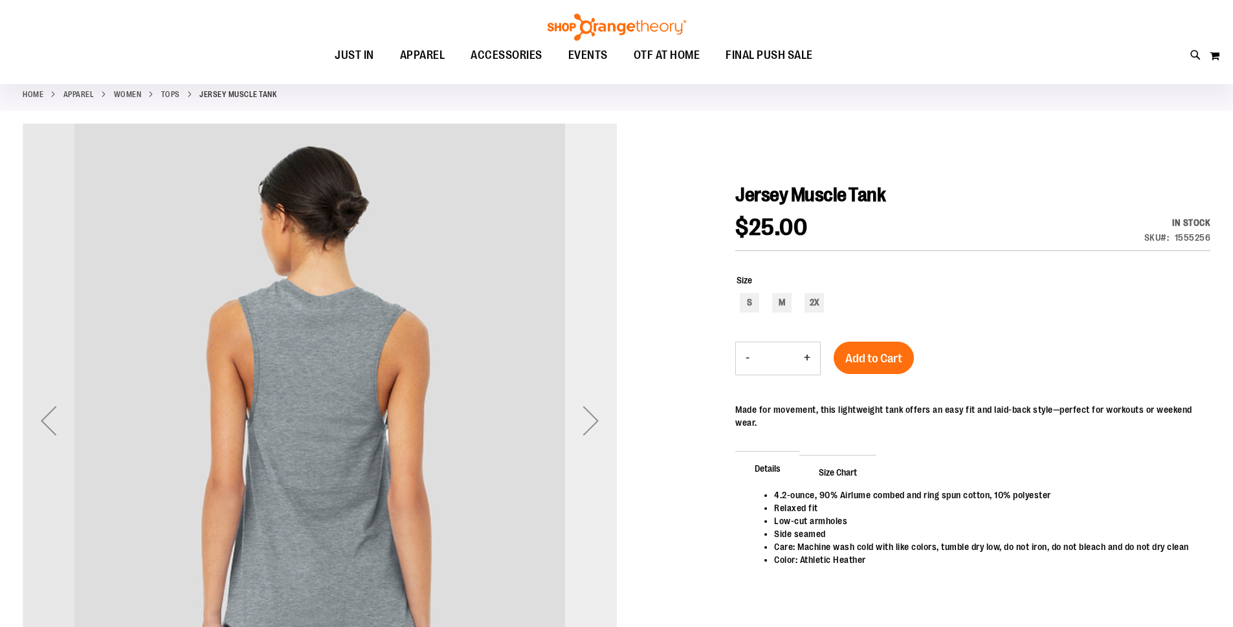
click at [584, 328] on div "Next" at bounding box center [591, 421] width 52 height 594
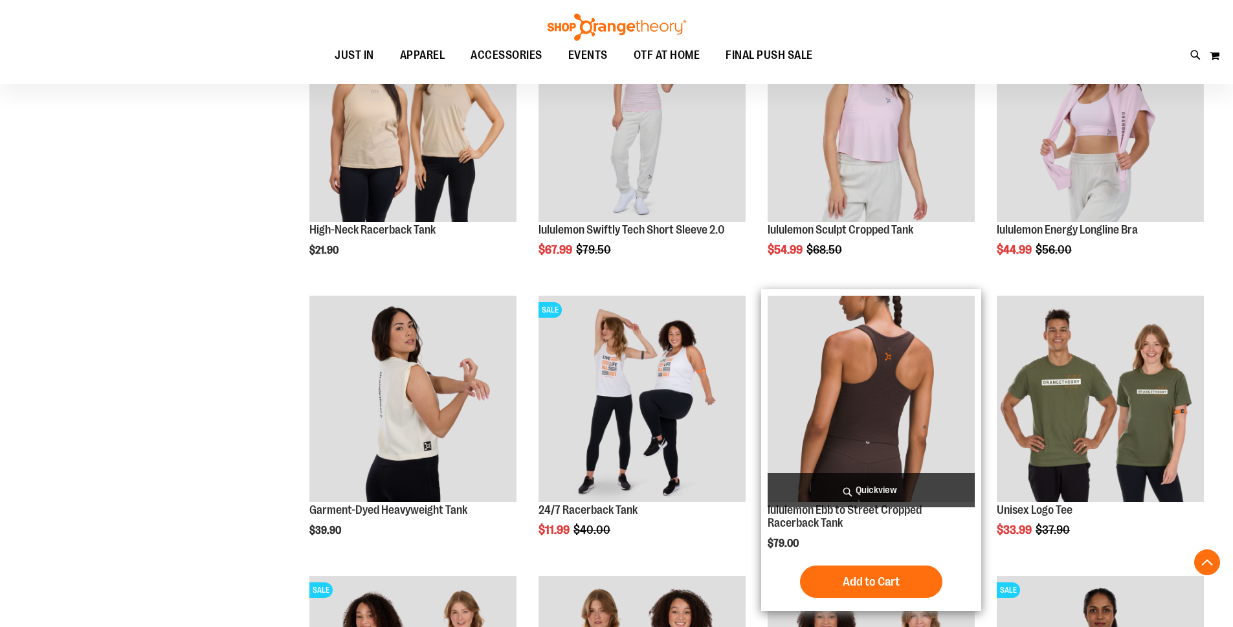
scroll to position [1284, 0]
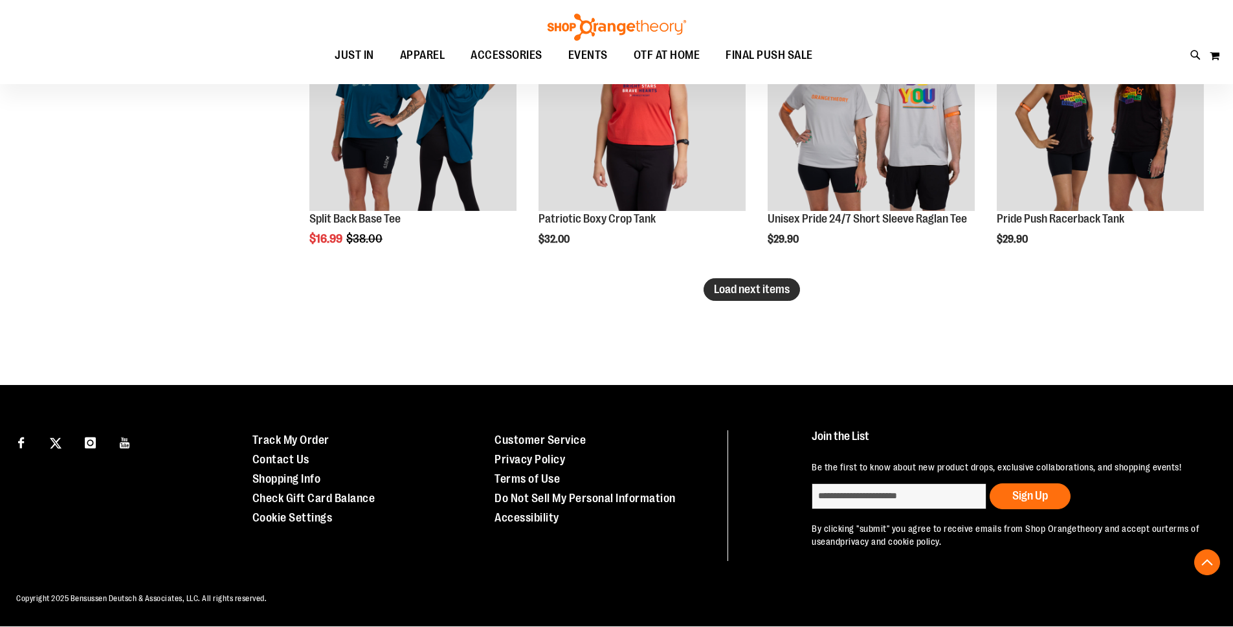
click at [771, 293] on span "Load next items" at bounding box center [752, 289] width 76 height 13
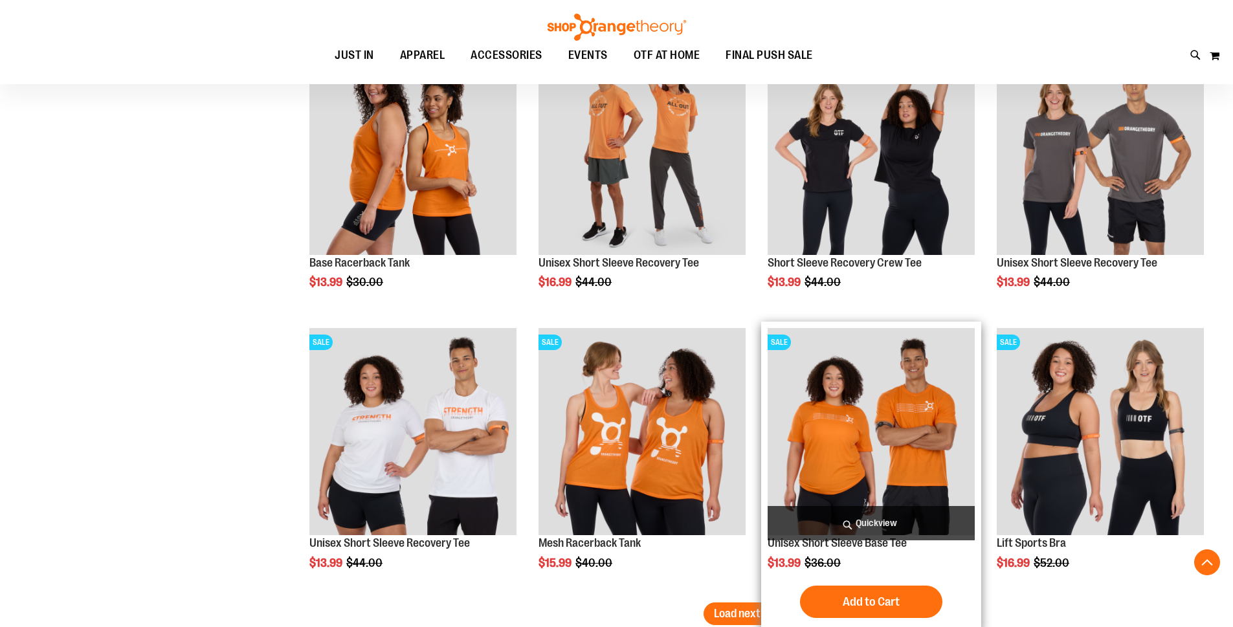
scroll to position [3237, 0]
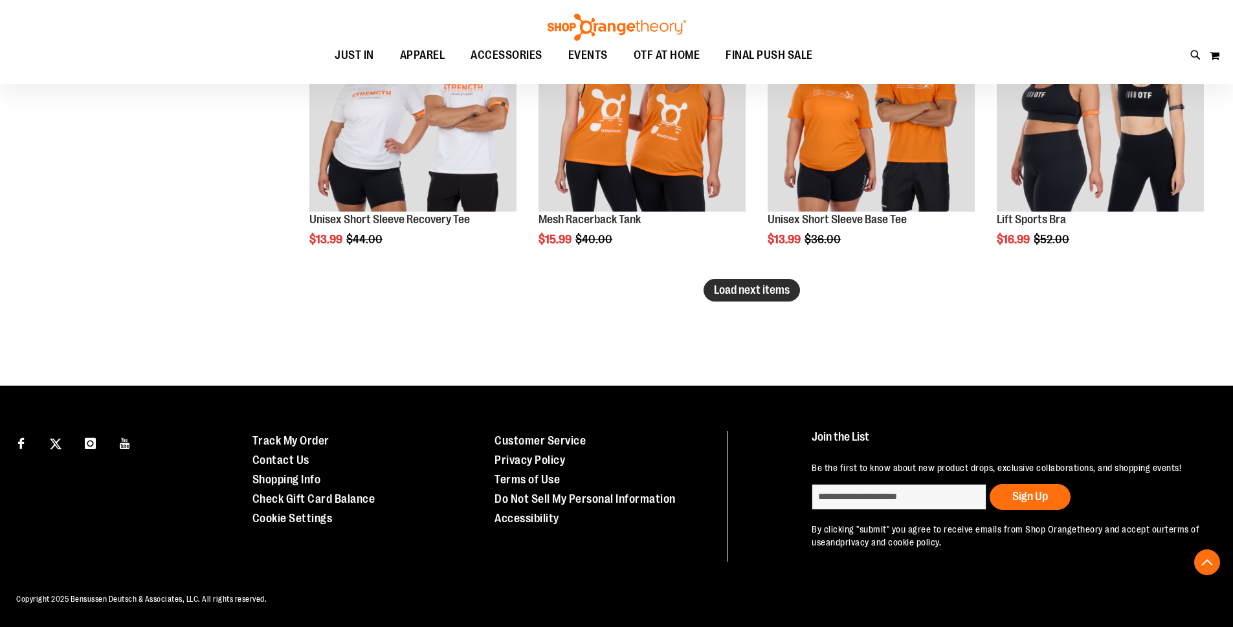
click at [725, 289] on span "Load next items" at bounding box center [752, 290] width 76 height 13
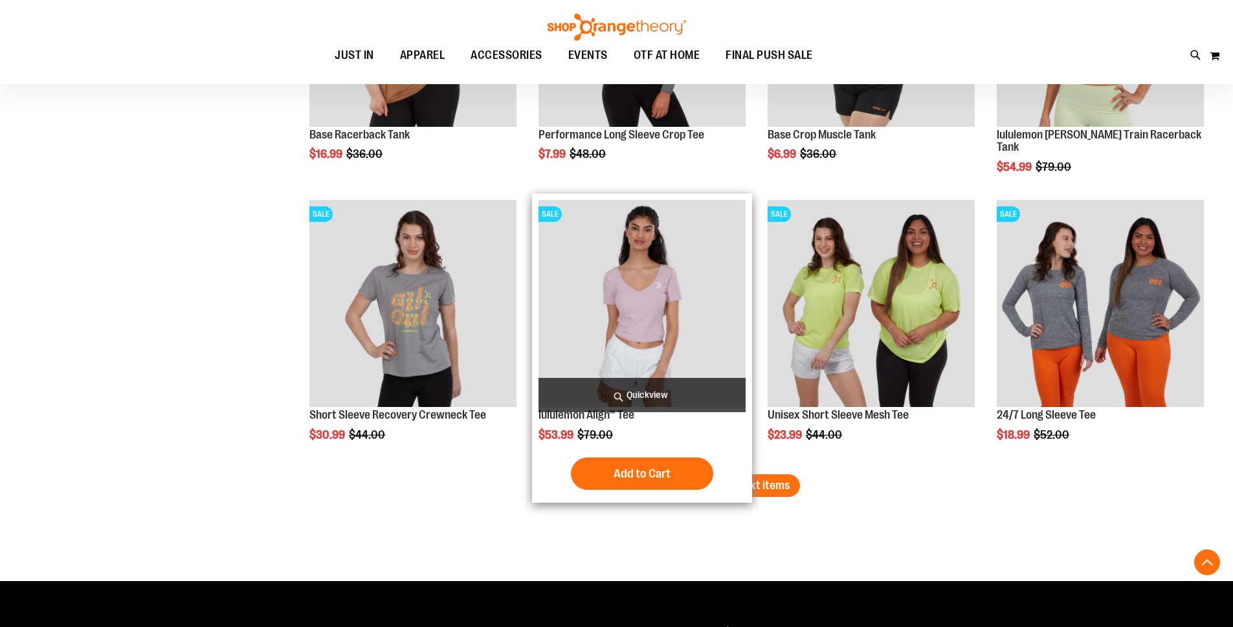
scroll to position [3884, 0]
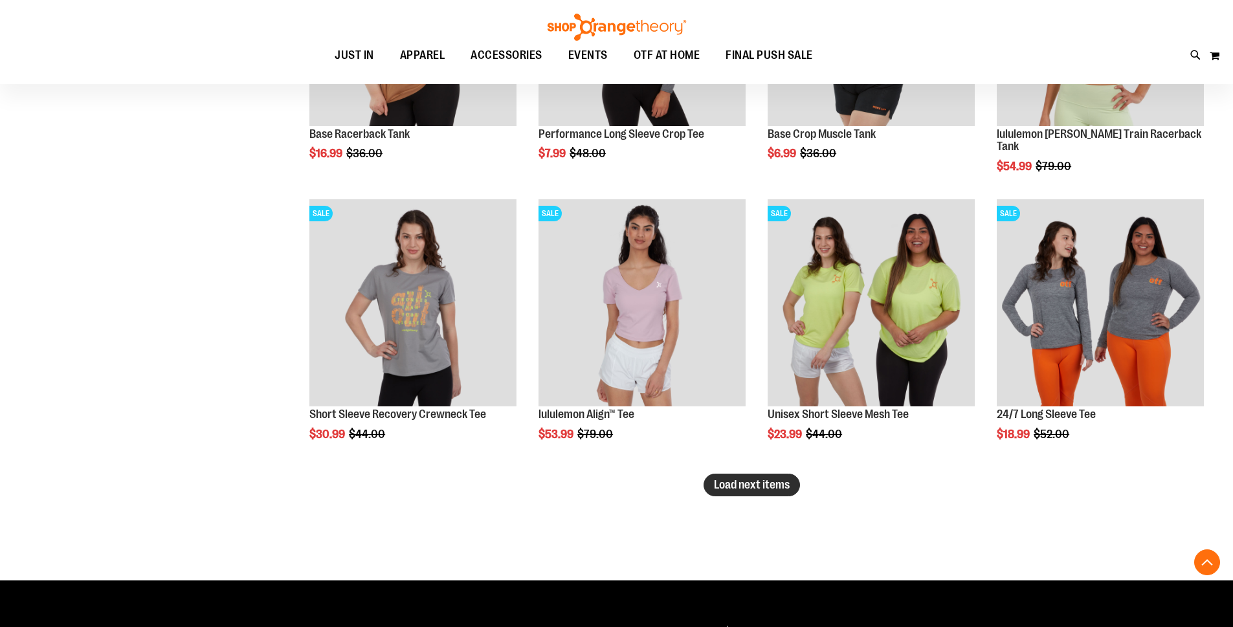
click at [746, 489] on span "Load next items" at bounding box center [752, 484] width 76 height 13
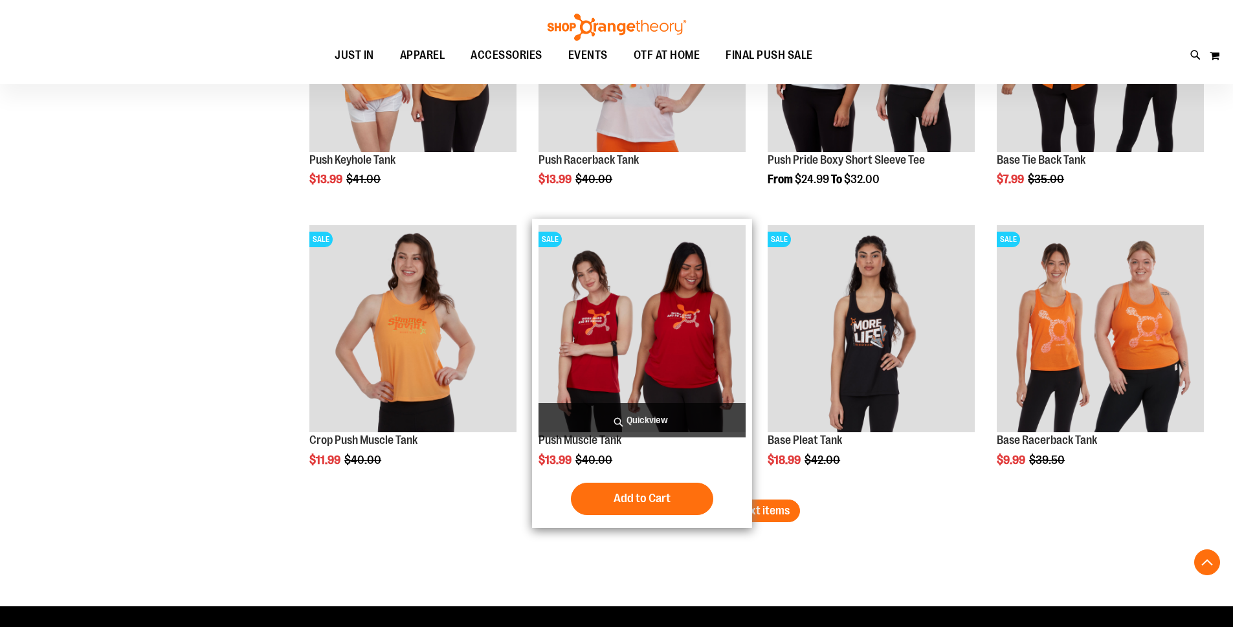
scroll to position [4726, 0]
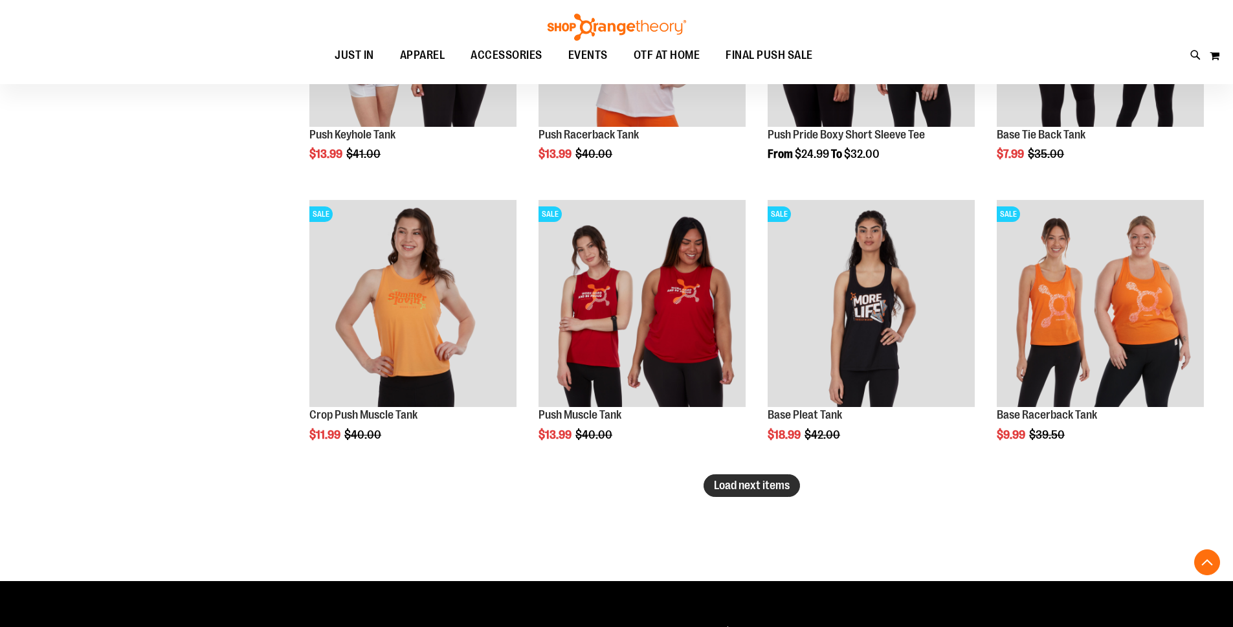
click at [776, 484] on span "Load next items" at bounding box center [752, 485] width 76 height 13
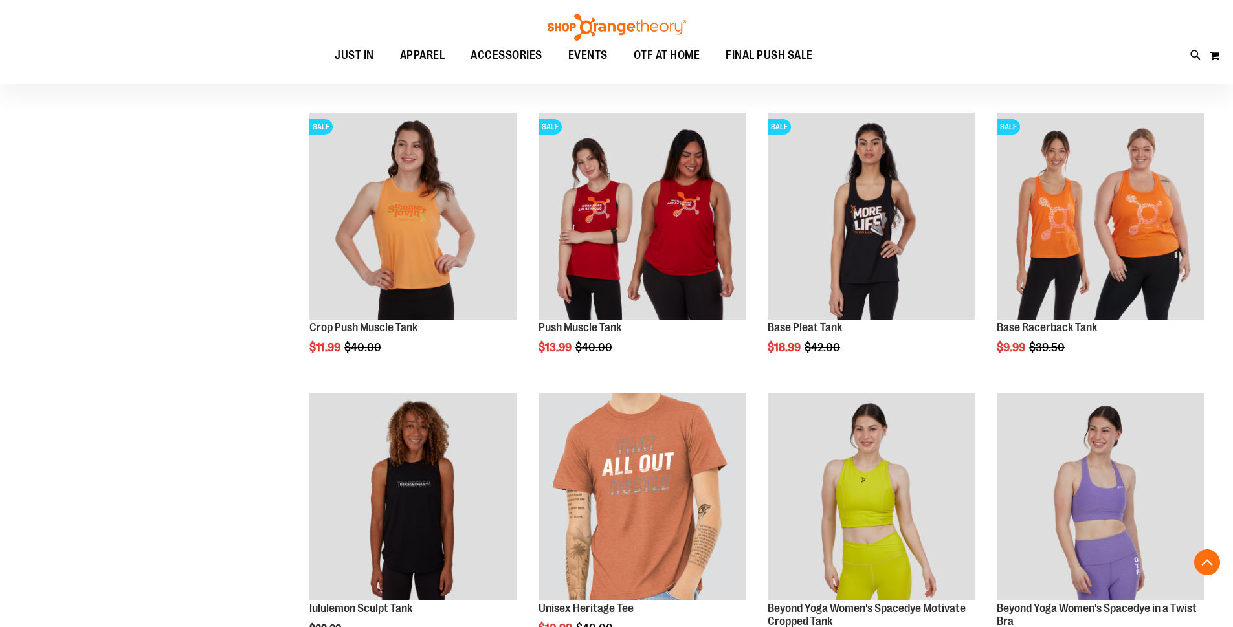
scroll to position [4920, 0]
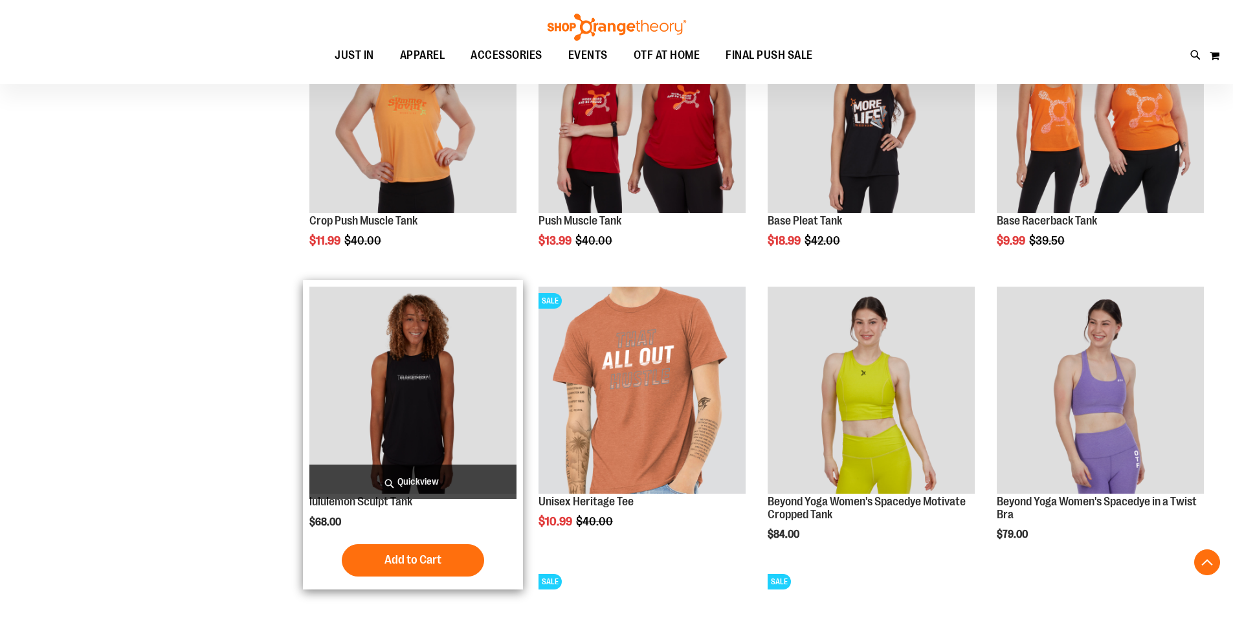
click at [406, 423] on img "product" at bounding box center [412, 390] width 207 height 207
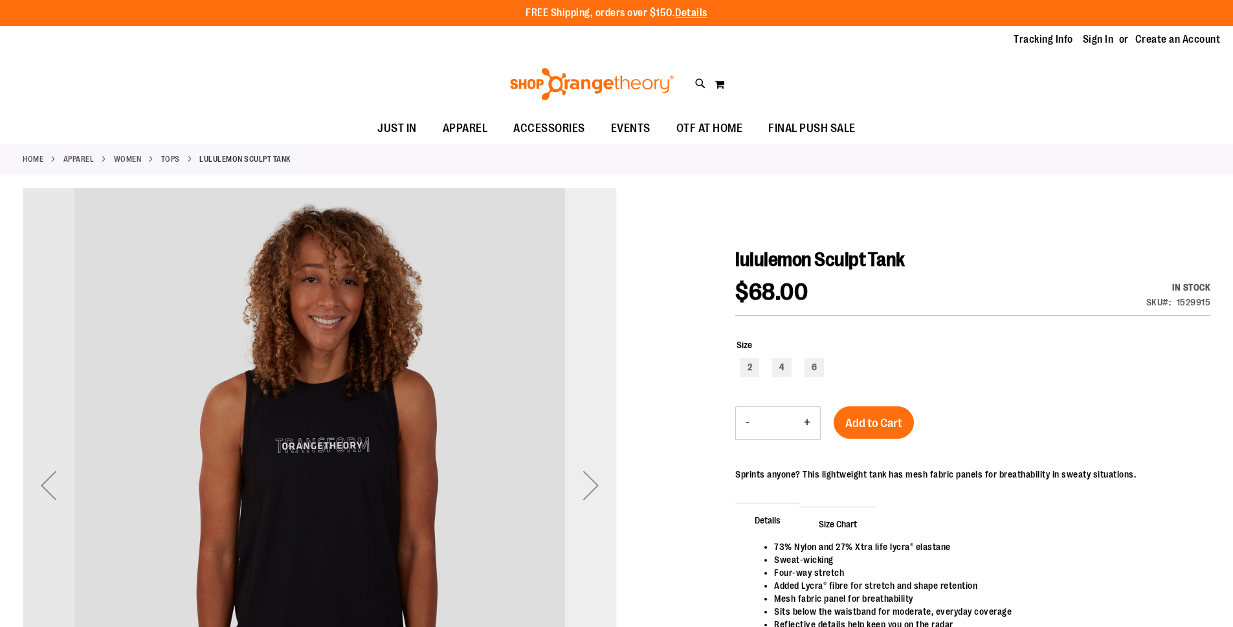
click at [603, 420] on div "Next" at bounding box center [591, 485] width 52 height 594
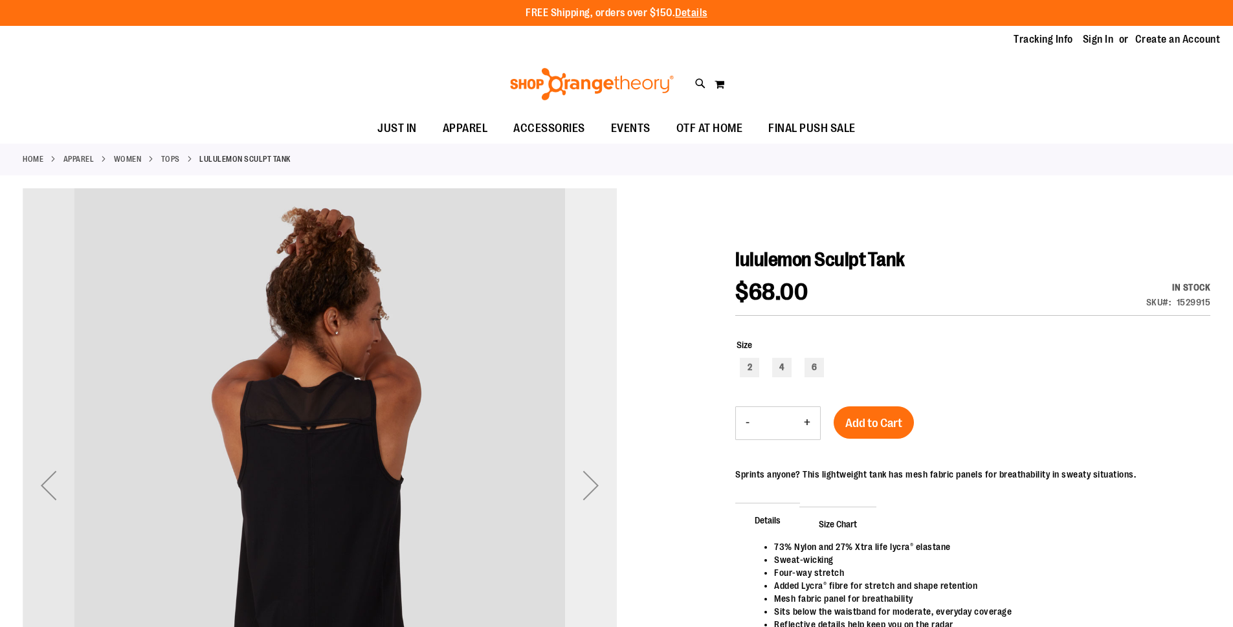
click at [603, 420] on div "Next" at bounding box center [591, 485] width 52 height 594
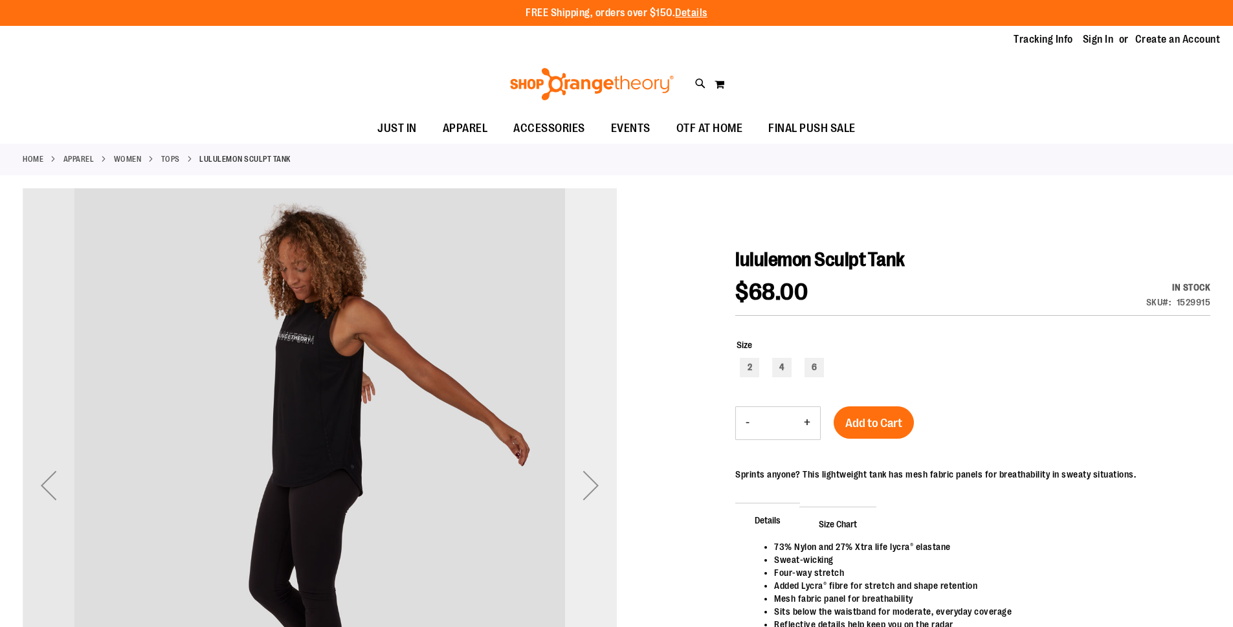
click at [603, 420] on div "Next" at bounding box center [591, 485] width 52 height 594
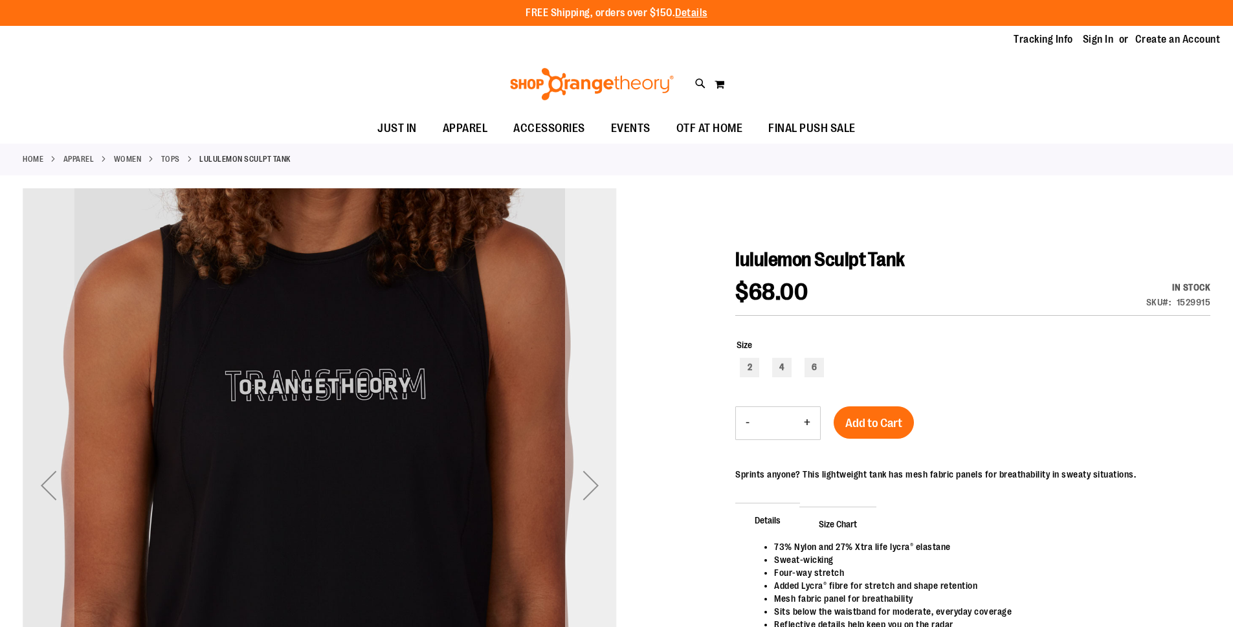
click at [598, 418] on div "Next" at bounding box center [591, 485] width 52 height 594
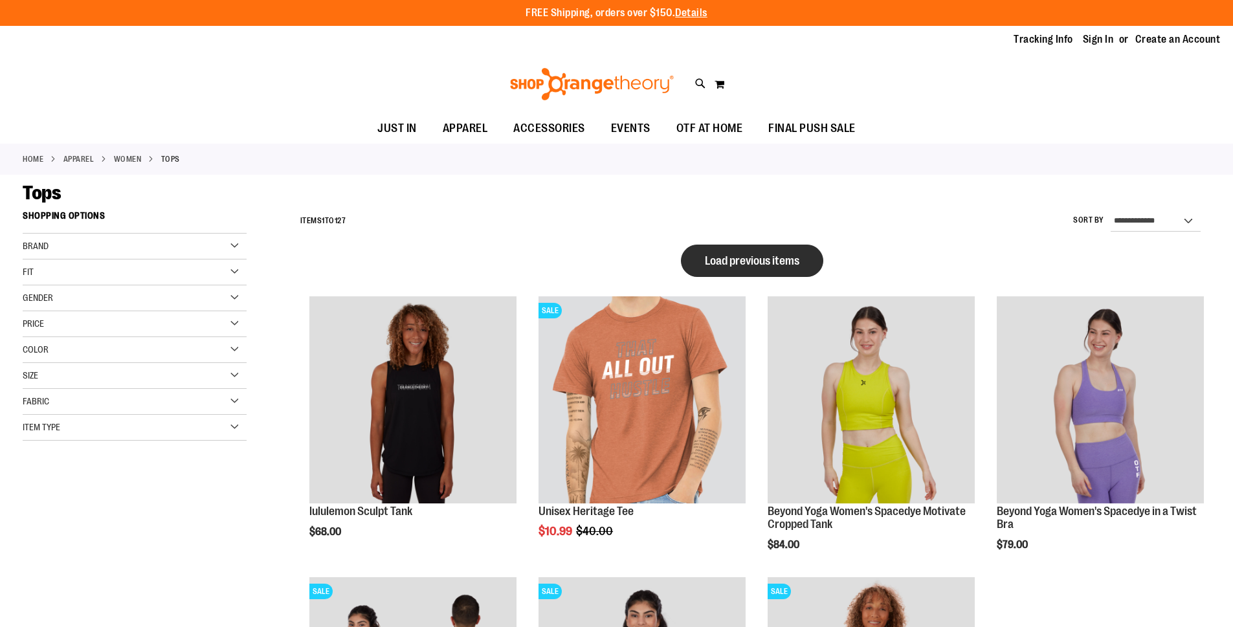
click at [719, 265] on span "Load previous items" at bounding box center [752, 260] width 95 height 13
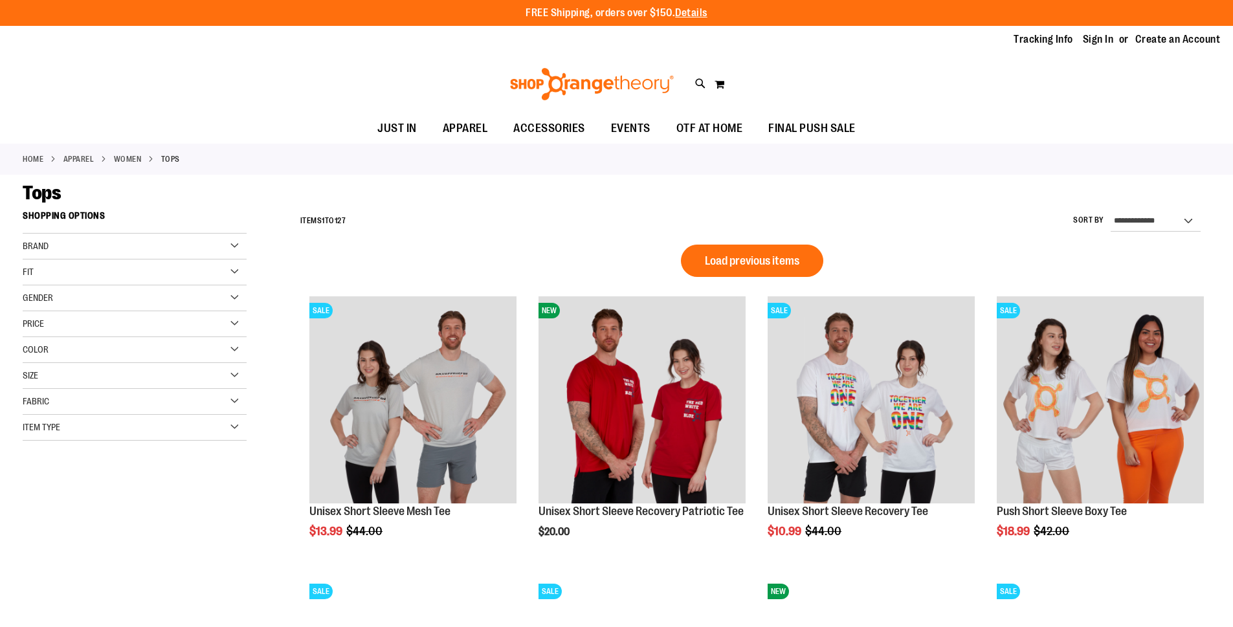
click at [227, 250] on div "Brand" at bounding box center [135, 247] width 224 height 26
click at [54, 298] on link "Orangetheory" at bounding box center [126, 300] width 215 height 14
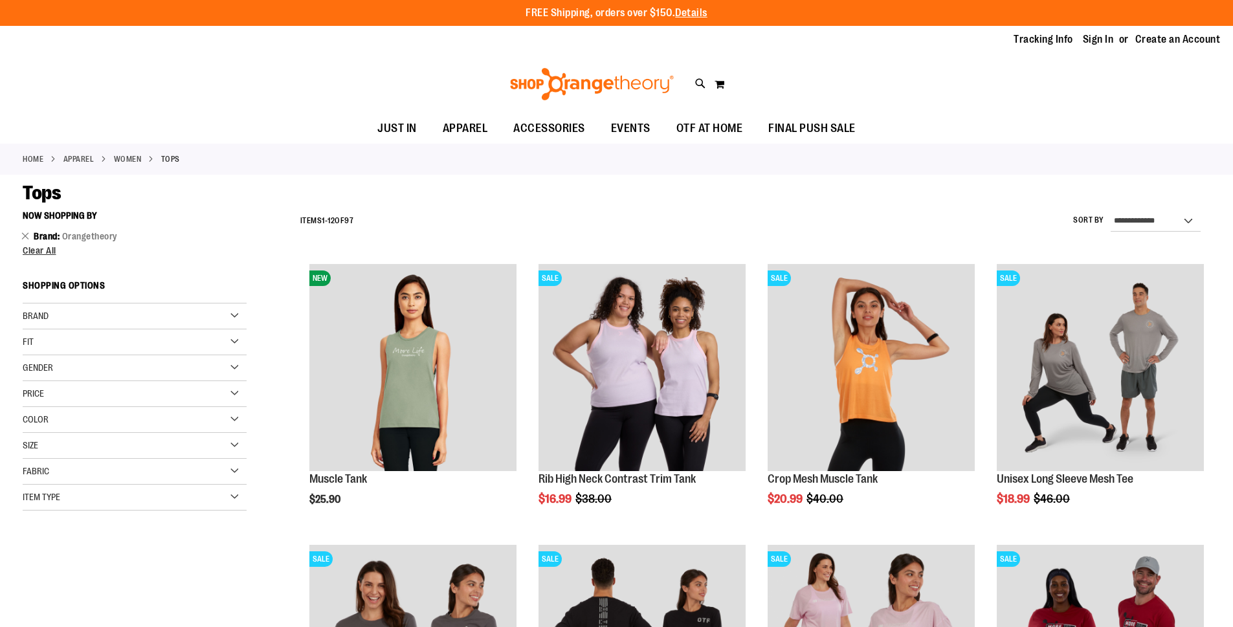
click at [222, 313] on div "Brand" at bounding box center [135, 317] width 224 height 26
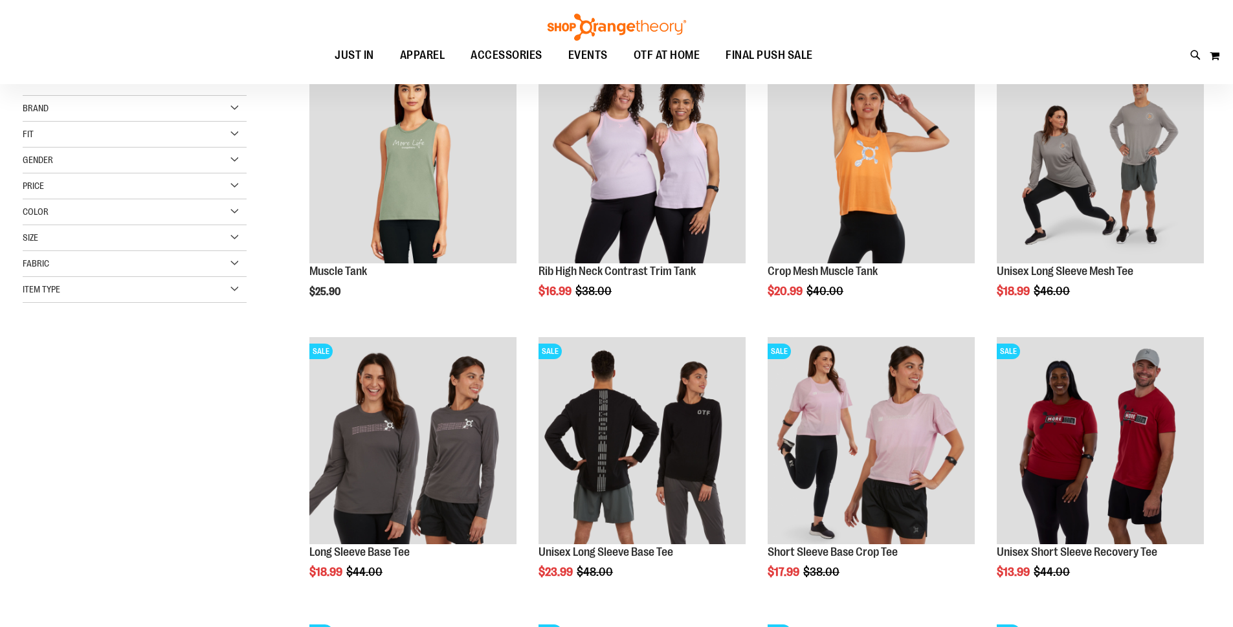
scroll to position [129, 0]
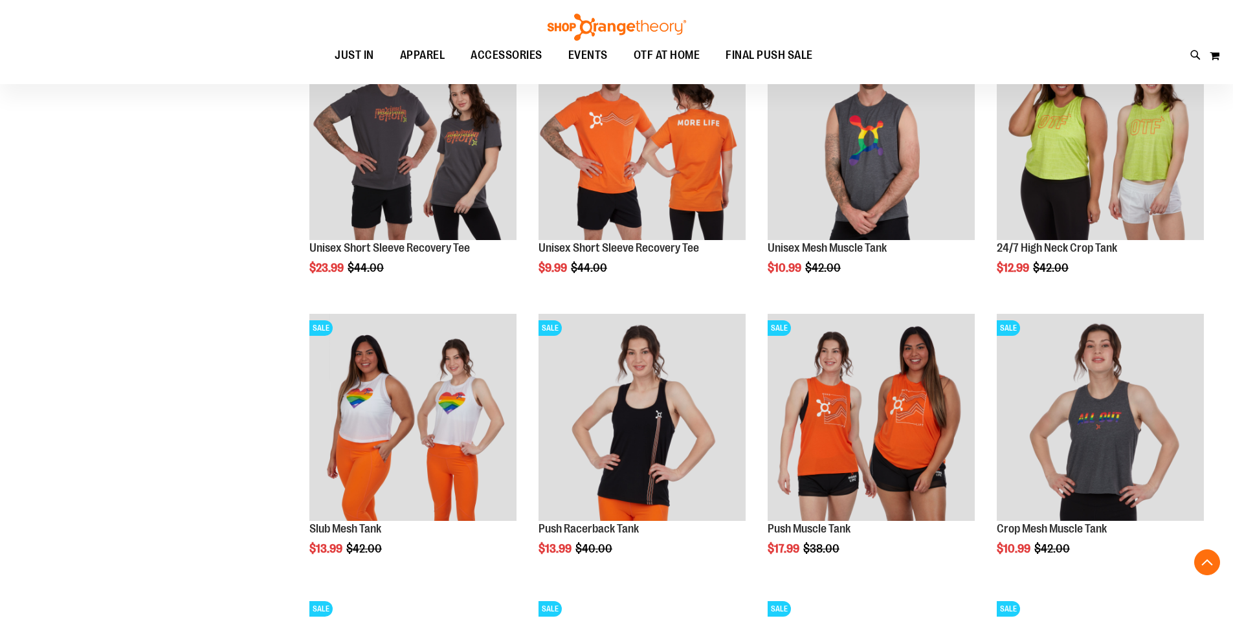
scroll to position [971, 0]
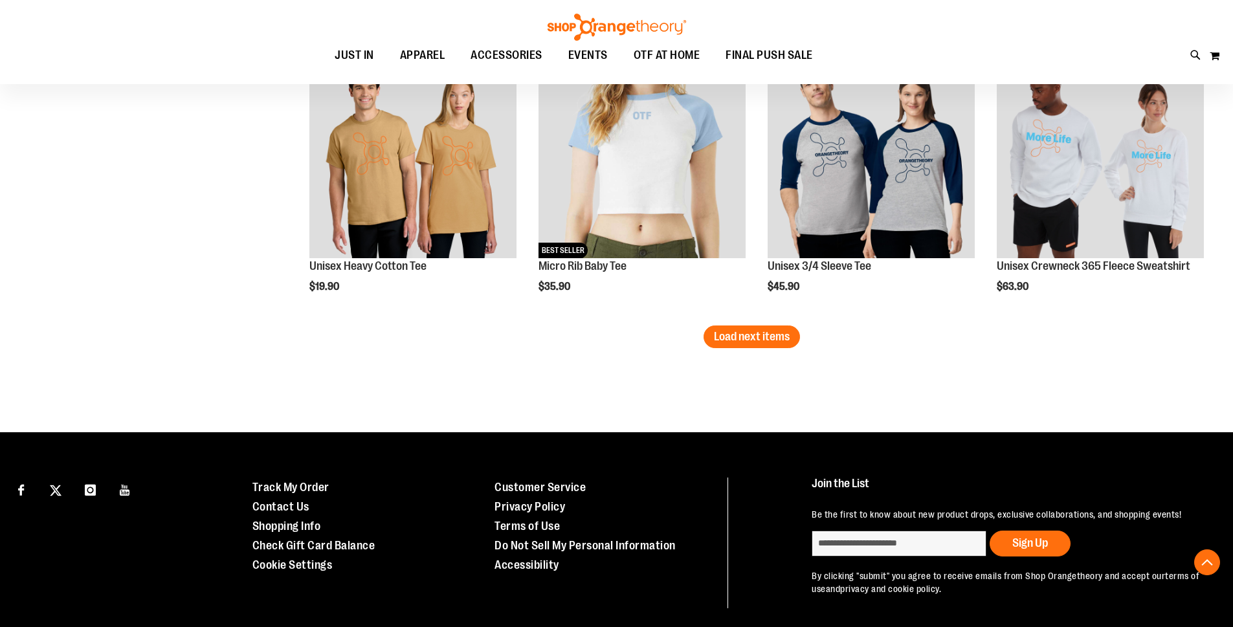
scroll to position [2330, 0]
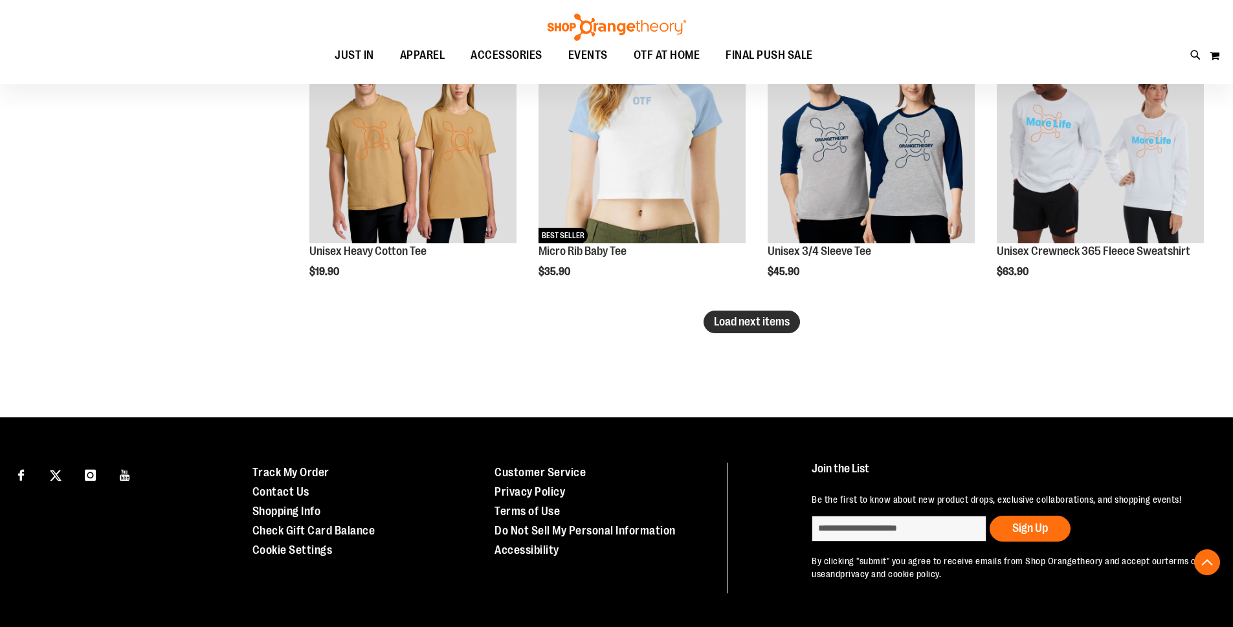
click at [774, 330] on button "Load next items" at bounding box center [752, 322] width 96 height 23
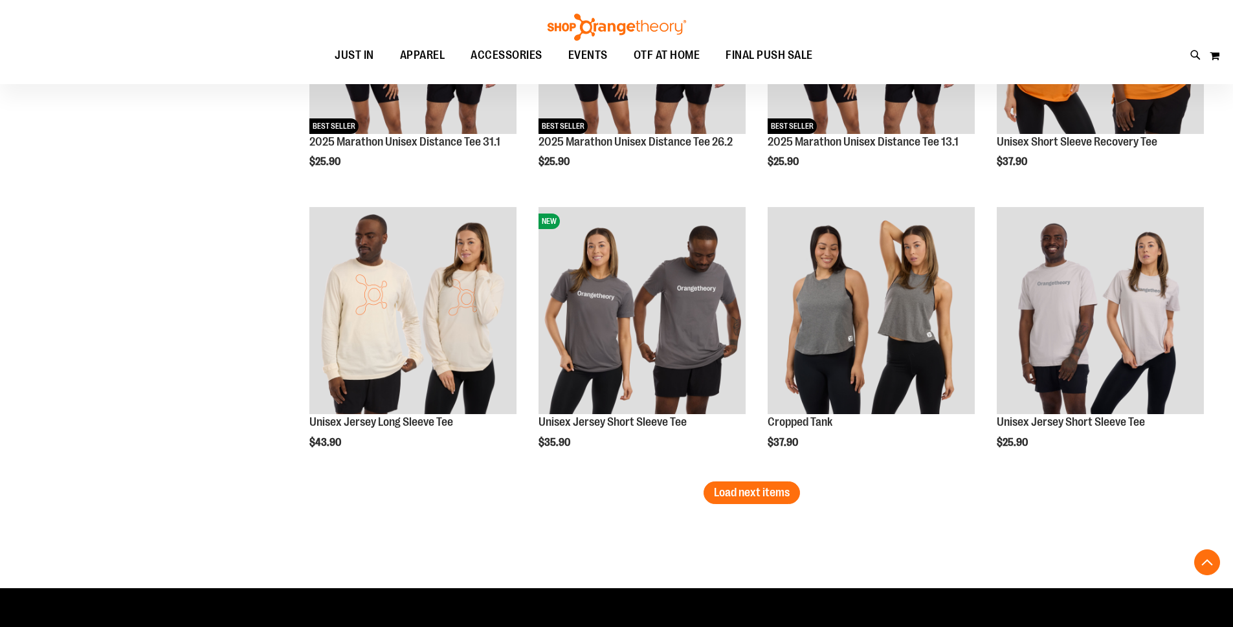
scroll to position [3042, 0]
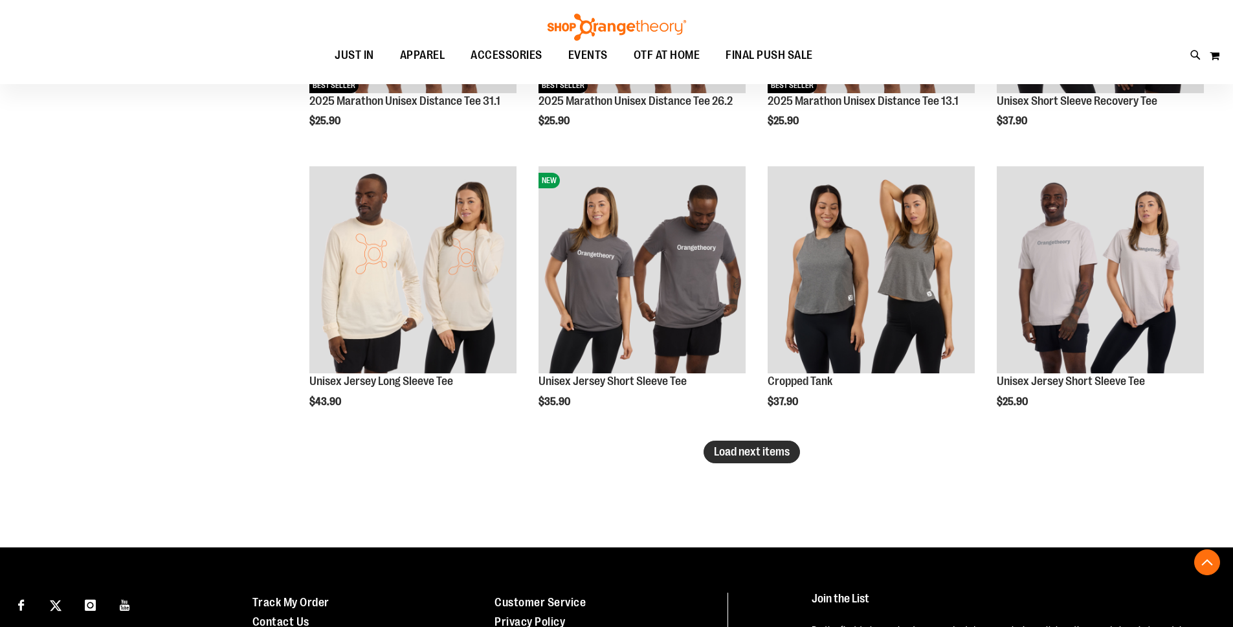
click at [730, 460] on button "Load next items" at bounding box center [752, 452] width 96 height 23
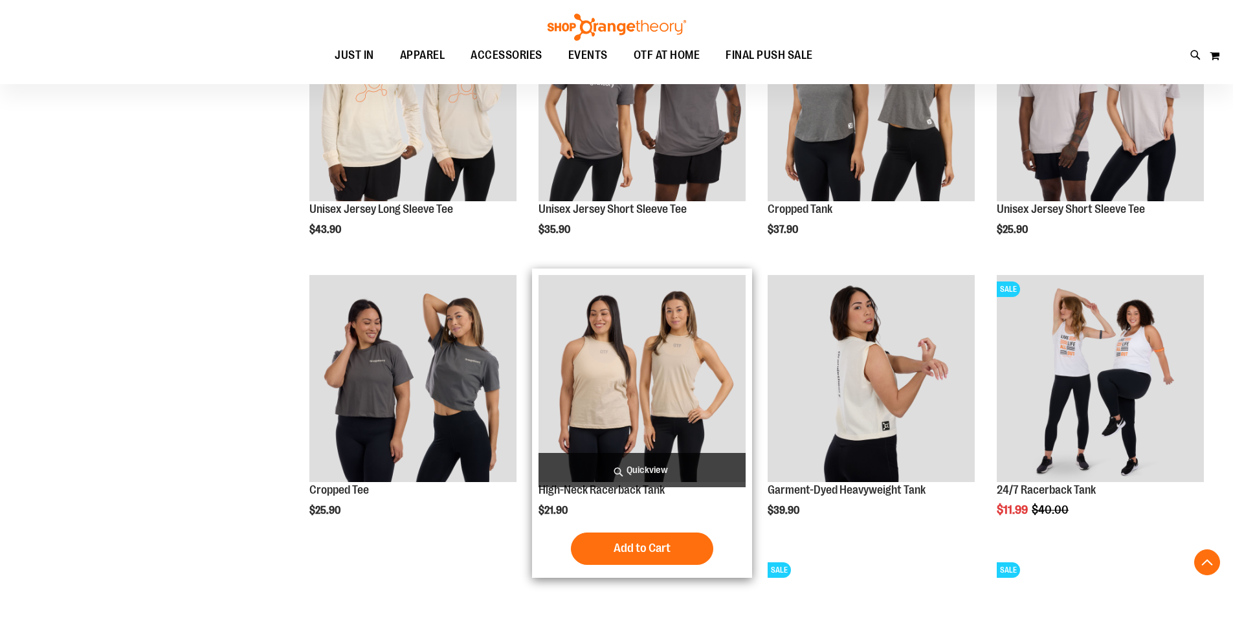
scroll to position [3237, 0]
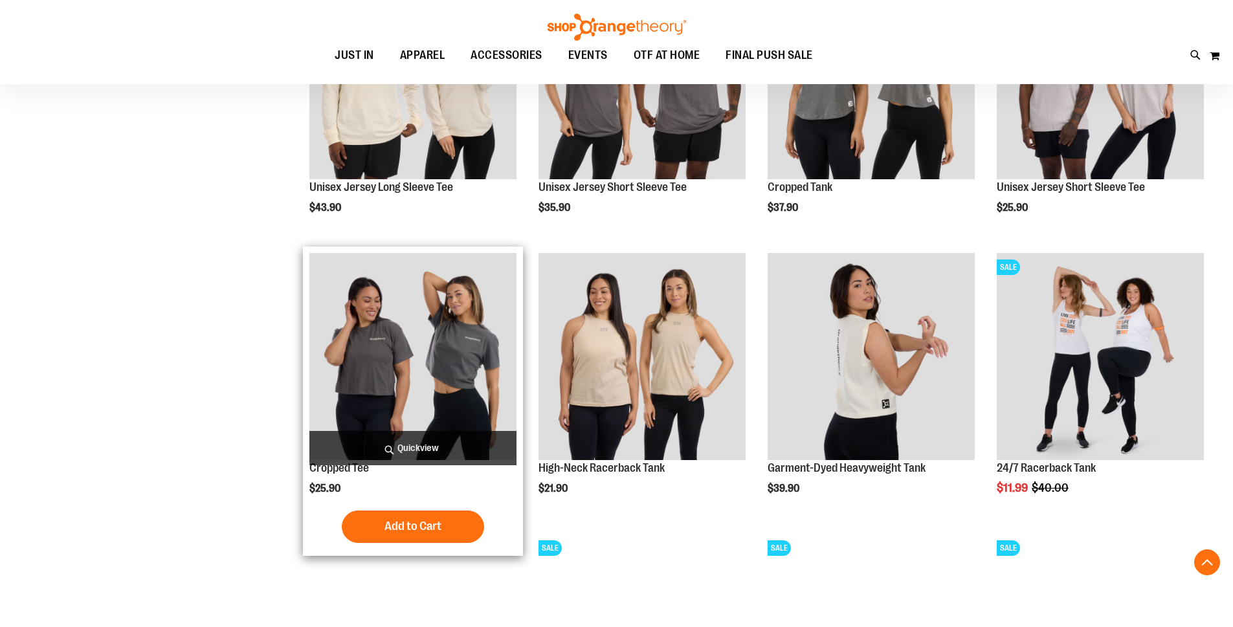
click at [488, 311] on img "product" at bounding box center [412, 356] width 207 height 207
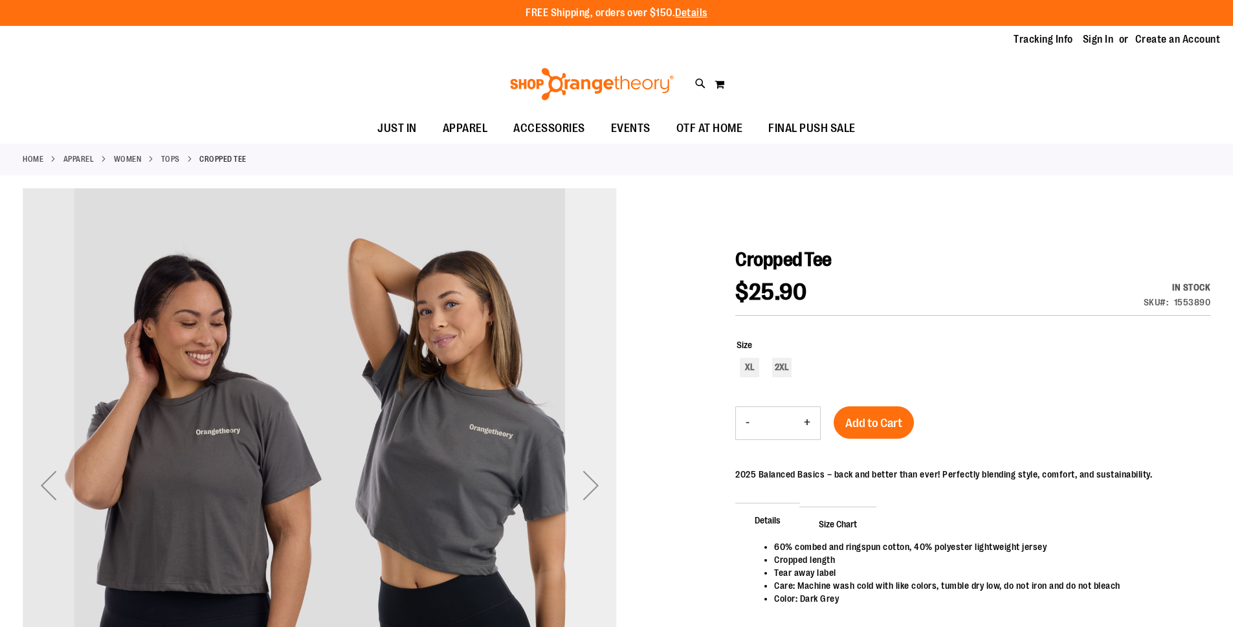
click at [587, 438] on div "Next" at bounding box center [591, 485] width 52 height 594
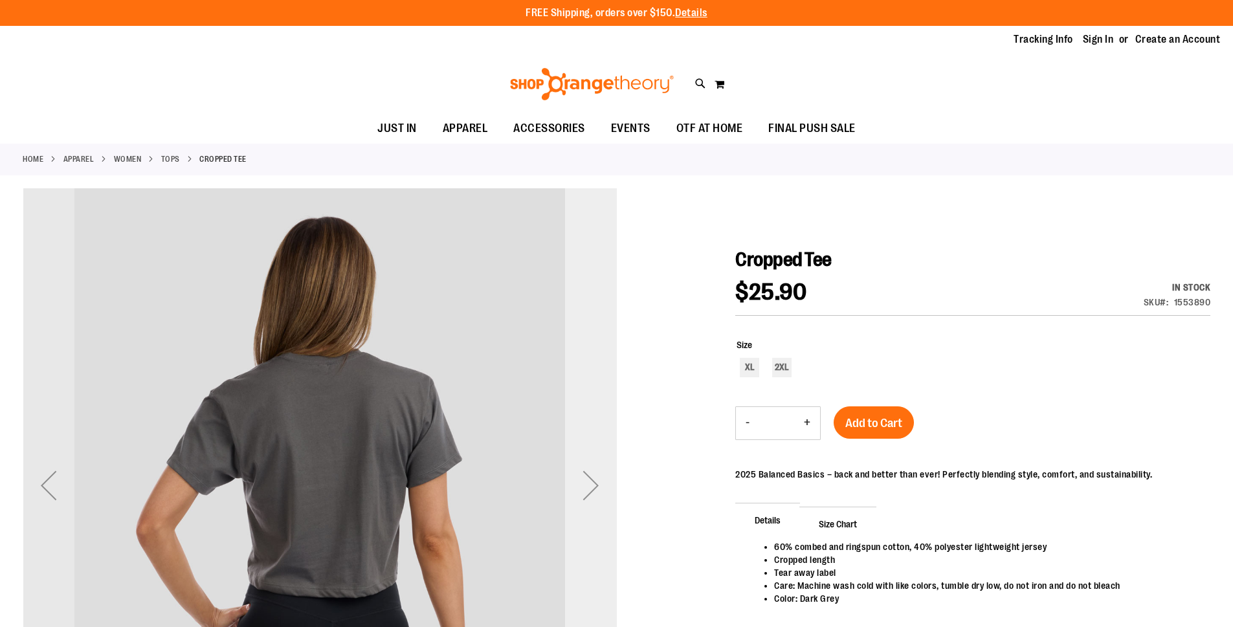
click at [589, 438] on div "Next" at bounding box center [591, 485] width 52 height 594
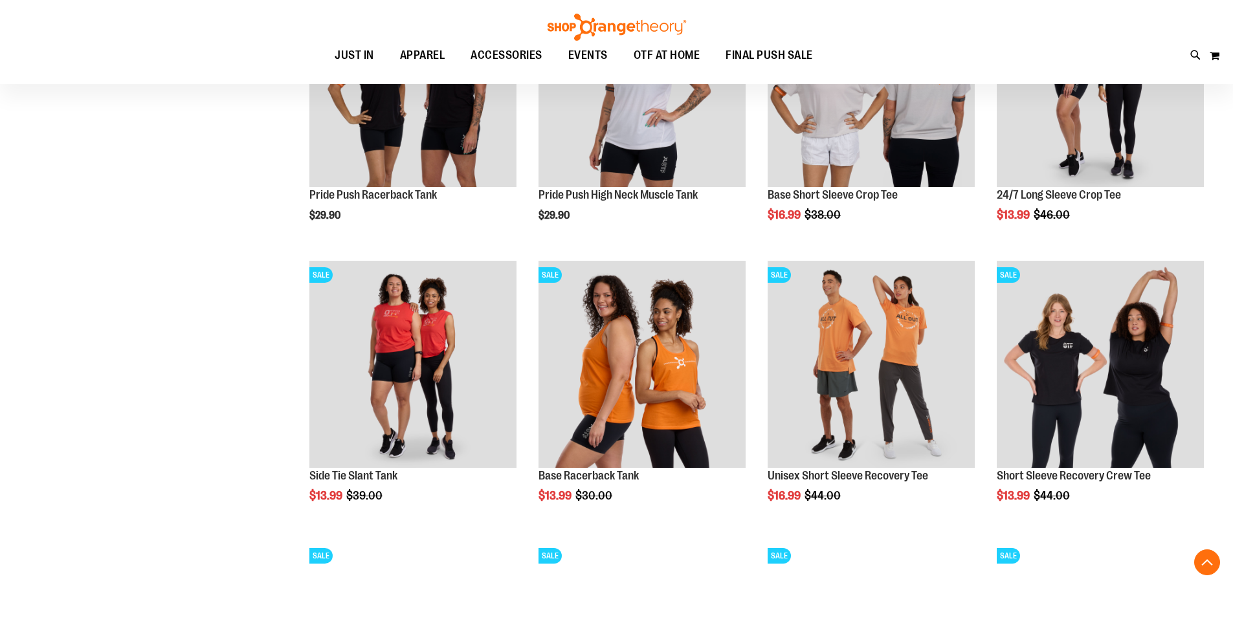
scroll to position [1035, 0]
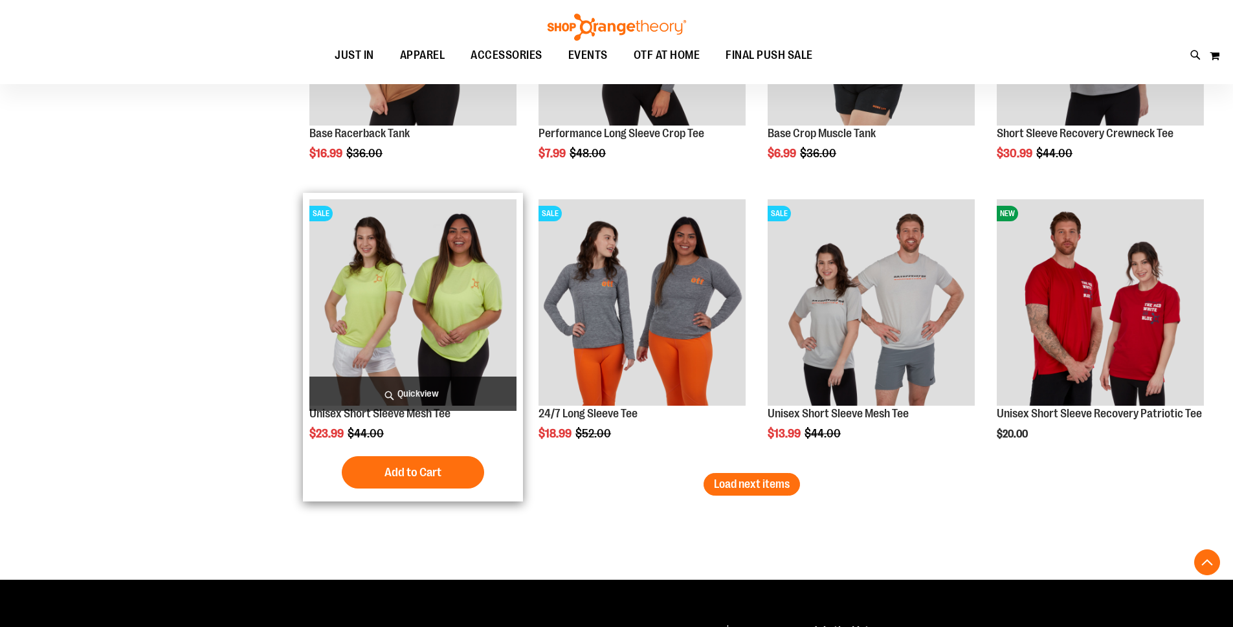
scroll to position [2201, 0]
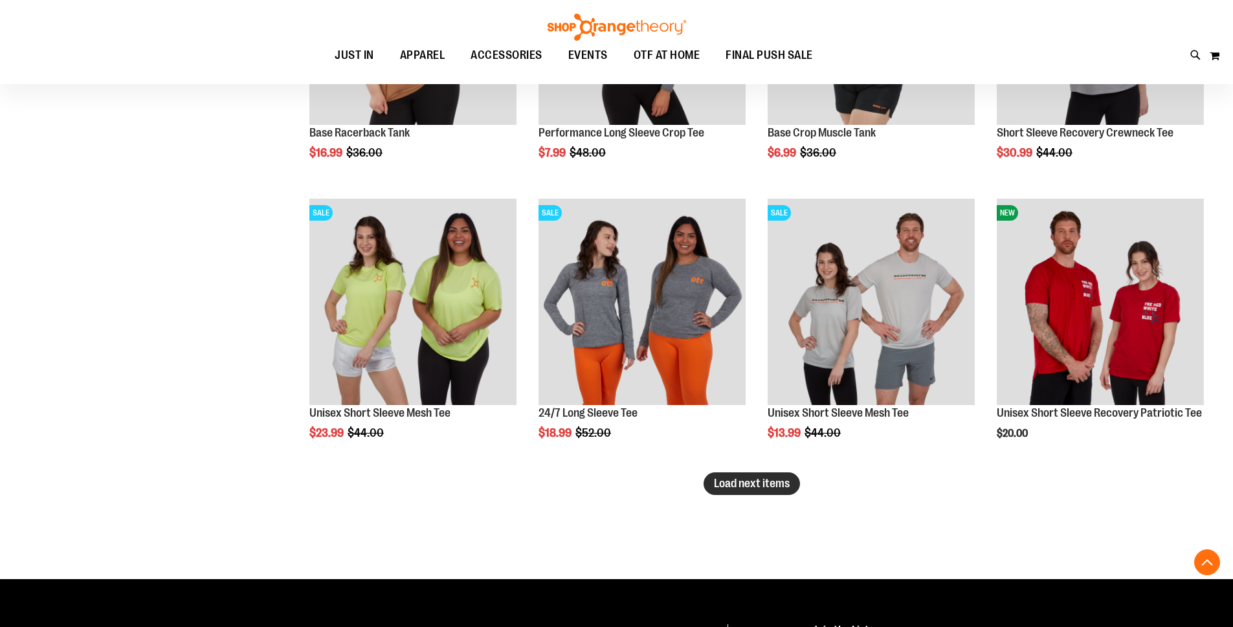
click at [791, 489] on button "Load next items" at bounding box center [752, 484] width 96 height 23
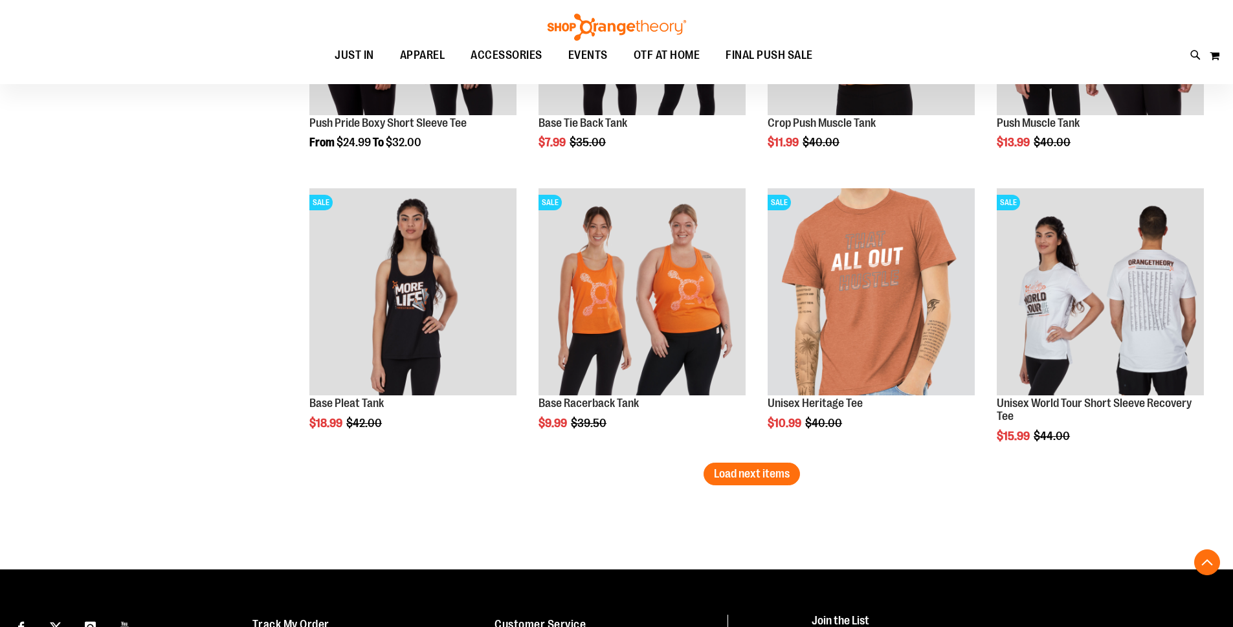
scroll to position [3172, 0]
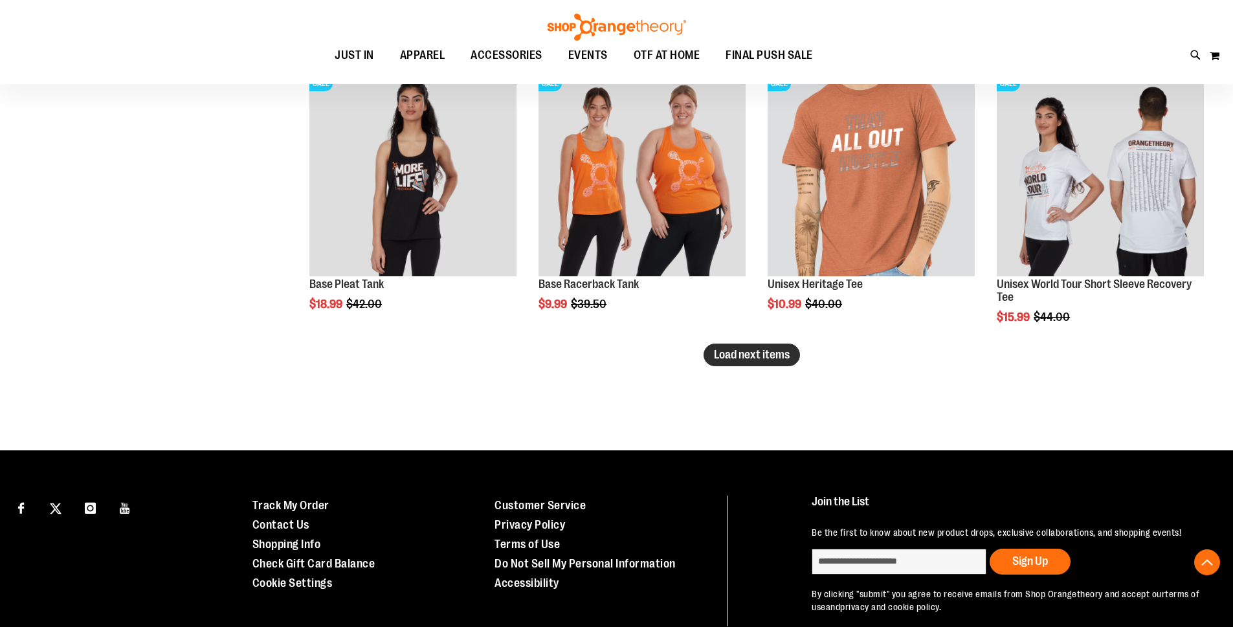
click at [778, 355] on span "Load next items" at bounding box center [752, 354] width 76 height 13
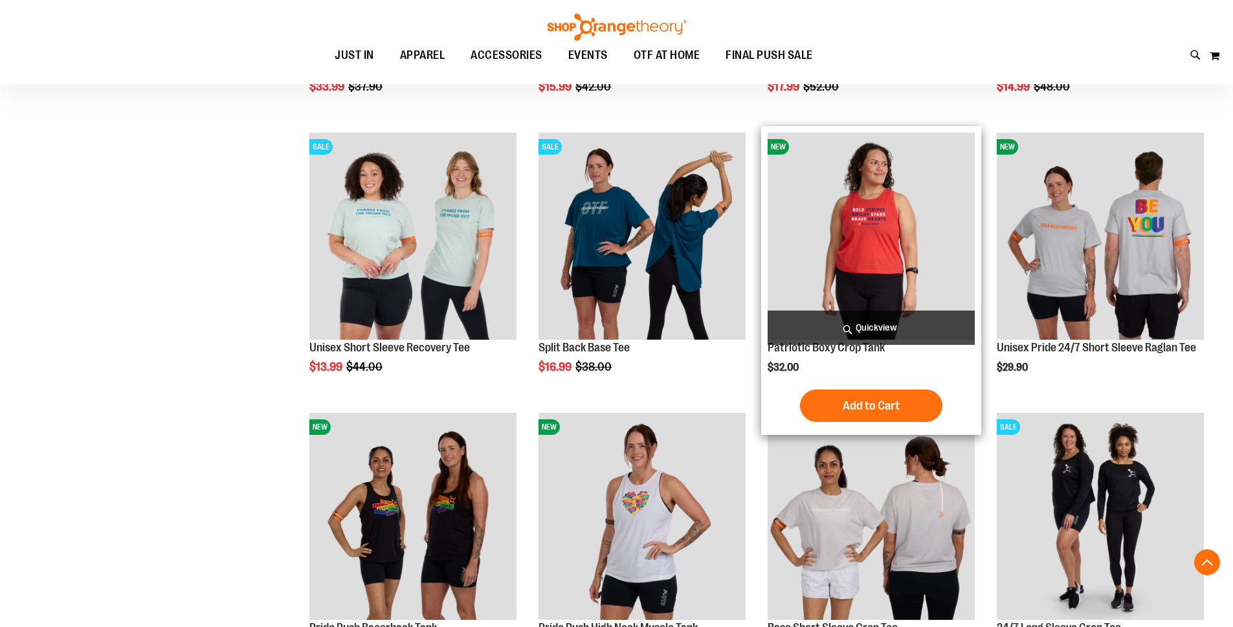
scroll to position [286, 0]
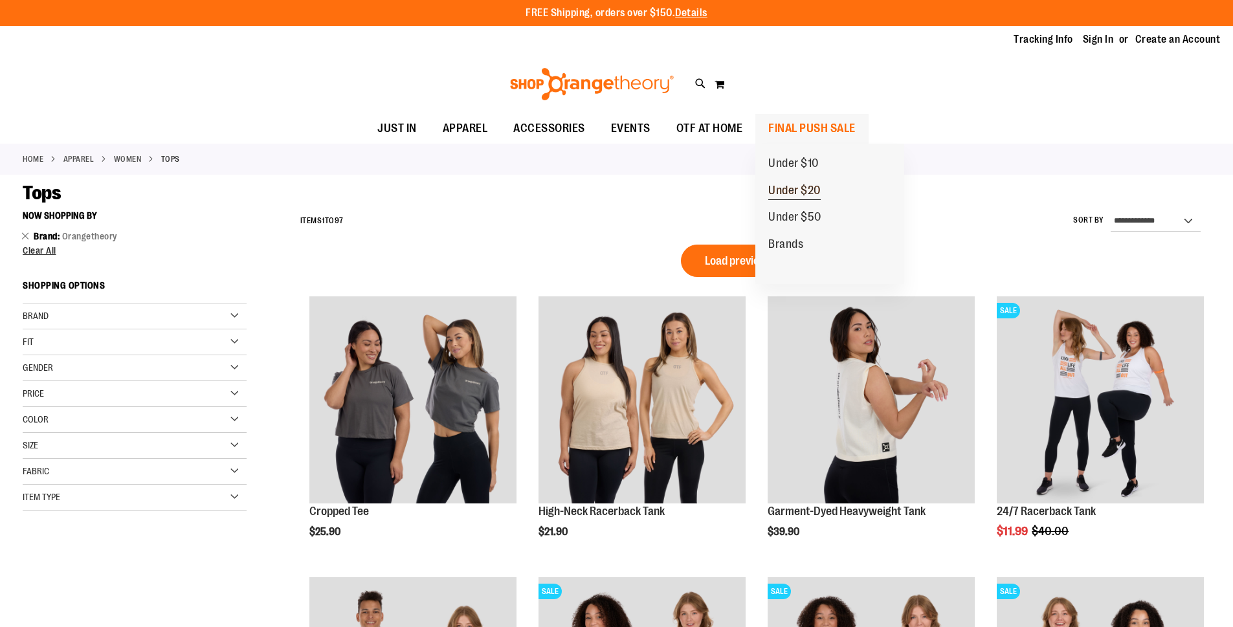
click at [800, 190] on span "Under $20" at bounding box center [795, 192] width 52 height 16
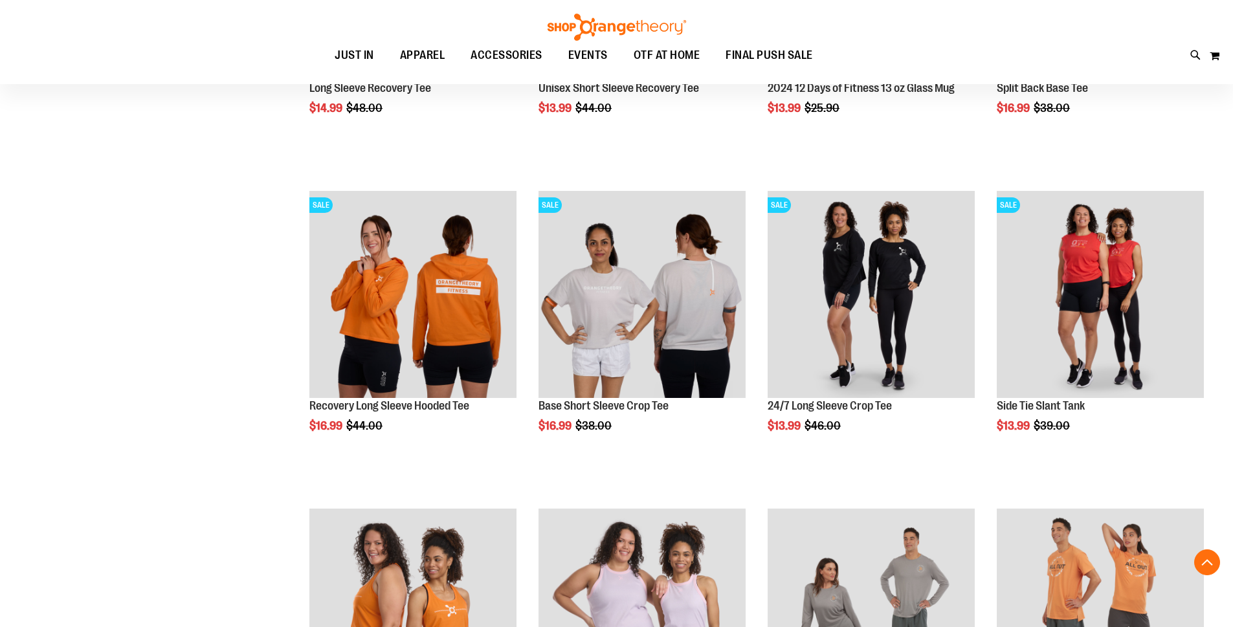
scroll to position [582, 0]
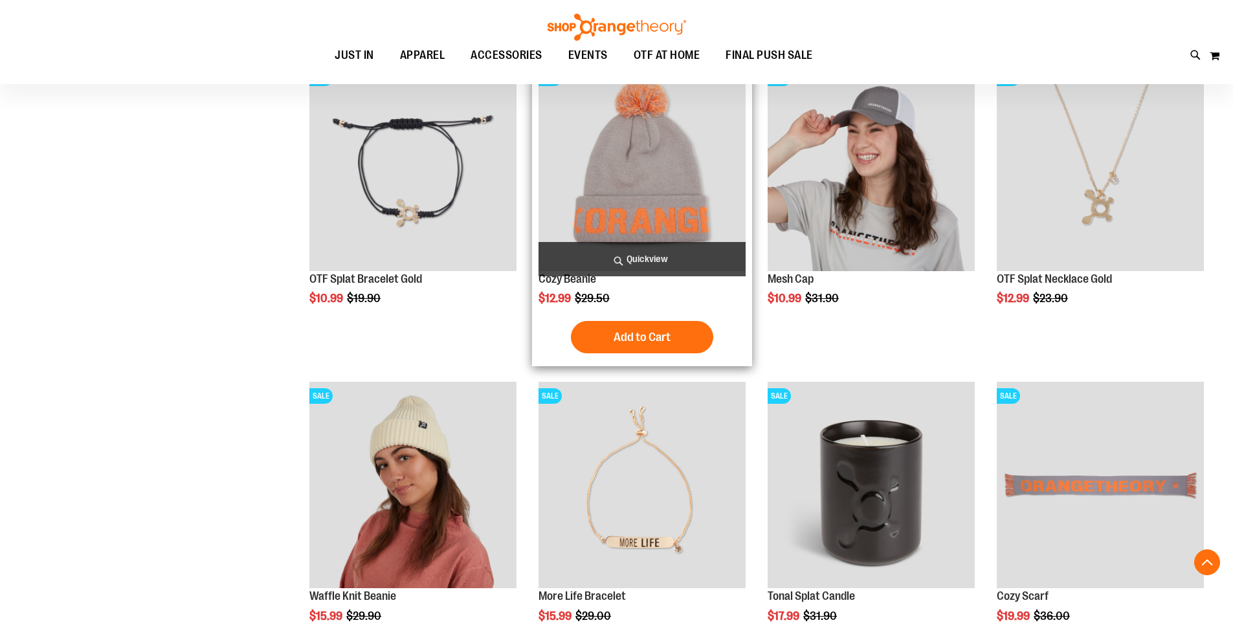
scroll to position [1683, 0]
